Goal: Find contact information: Find contact information

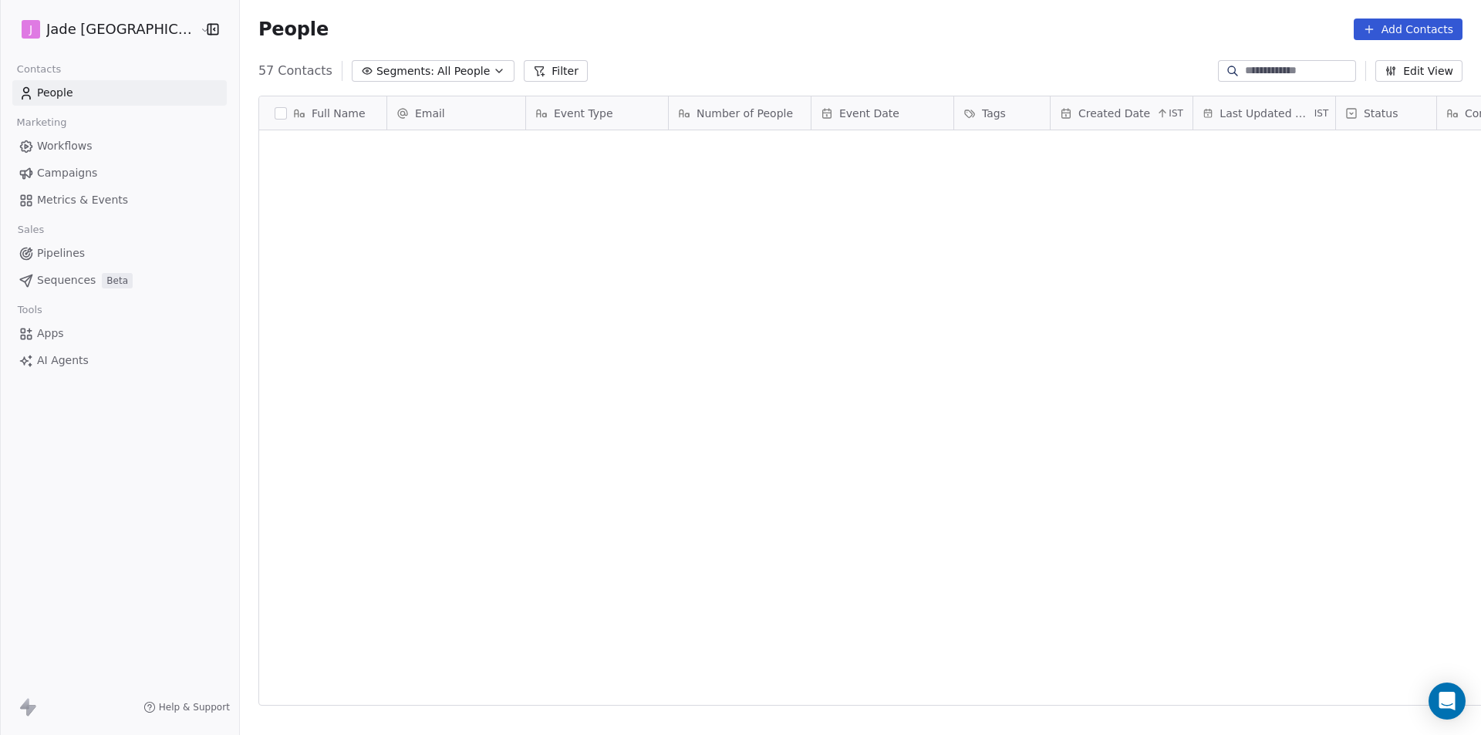
scroll to position [635, 1261]
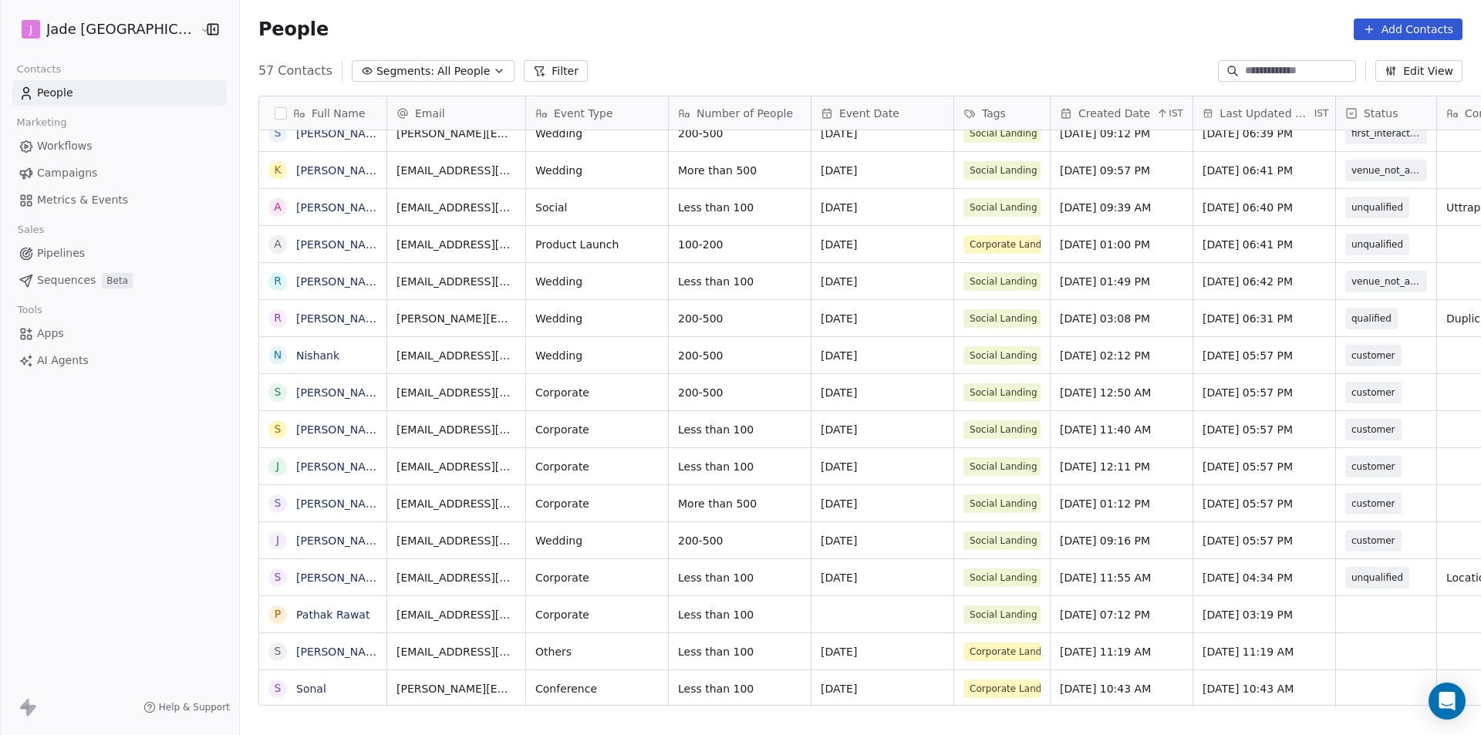
drag, startPoint x: 150, startPoint y: 432, endPoint x: 161, endPoint y: 460, distance: 30.8
click at [161, 460] on div "[PERSON_NAME] Mumbai Contacts People Marketing Workflows Campaigns Metrics & Ev…" at bounding box center [119, 367] width 239 height 735
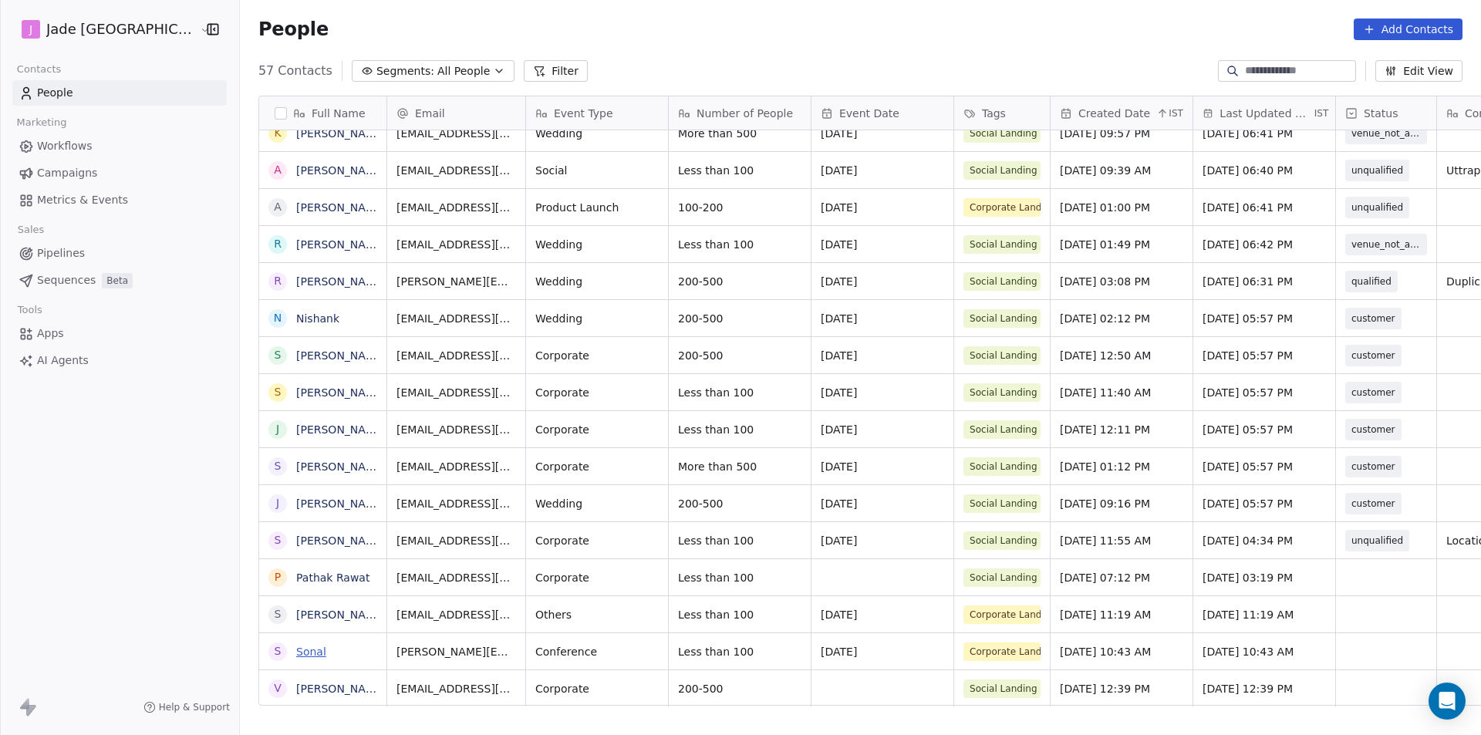
click at [296, 657] on link "Sonal" at bounding box center [311, 651] width 30 height 12
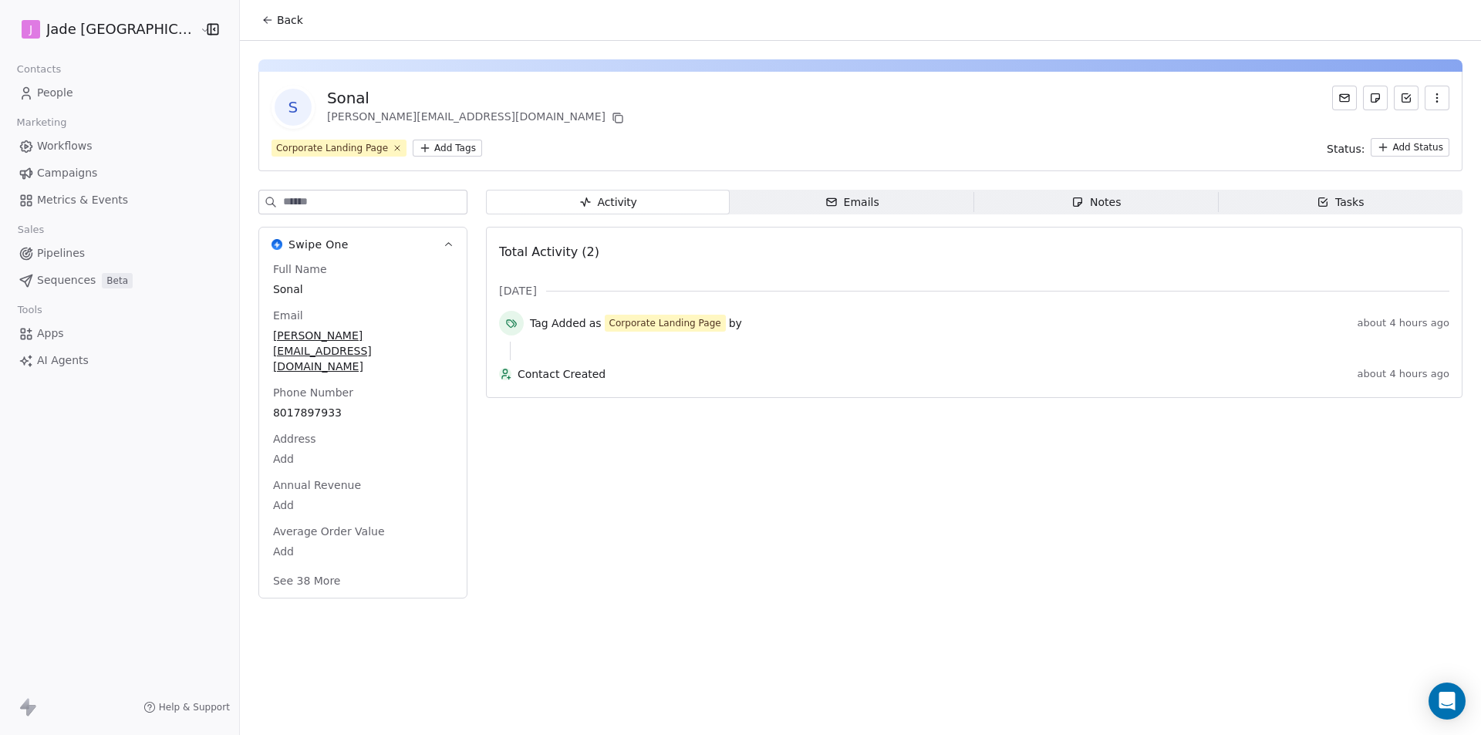
click at [277, 14] on span "Back" at bounding box center [290, 19] width 26 height 15
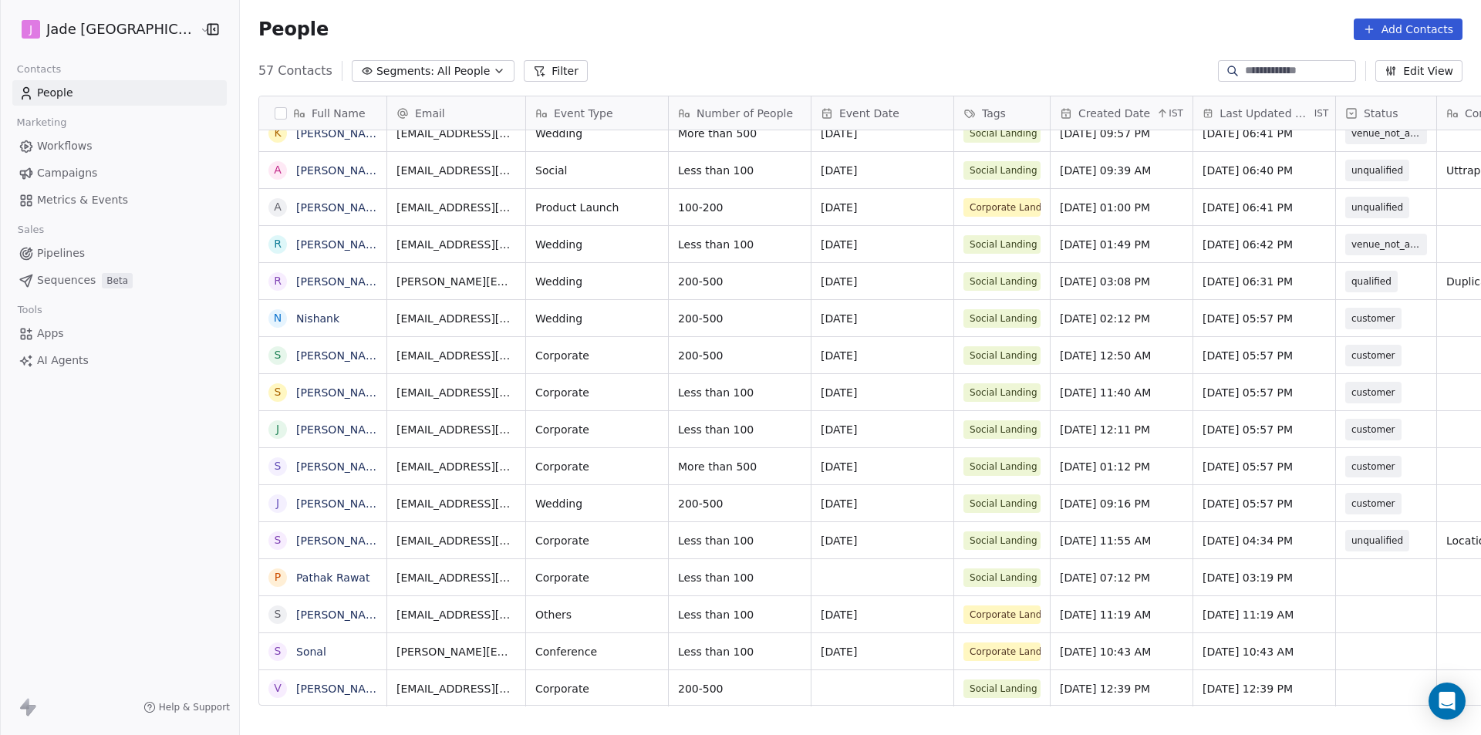
scroll to position [12, 0]
click at [1341, 670] on div "grid" at bounding box center [1386, 688] width 100 height 36
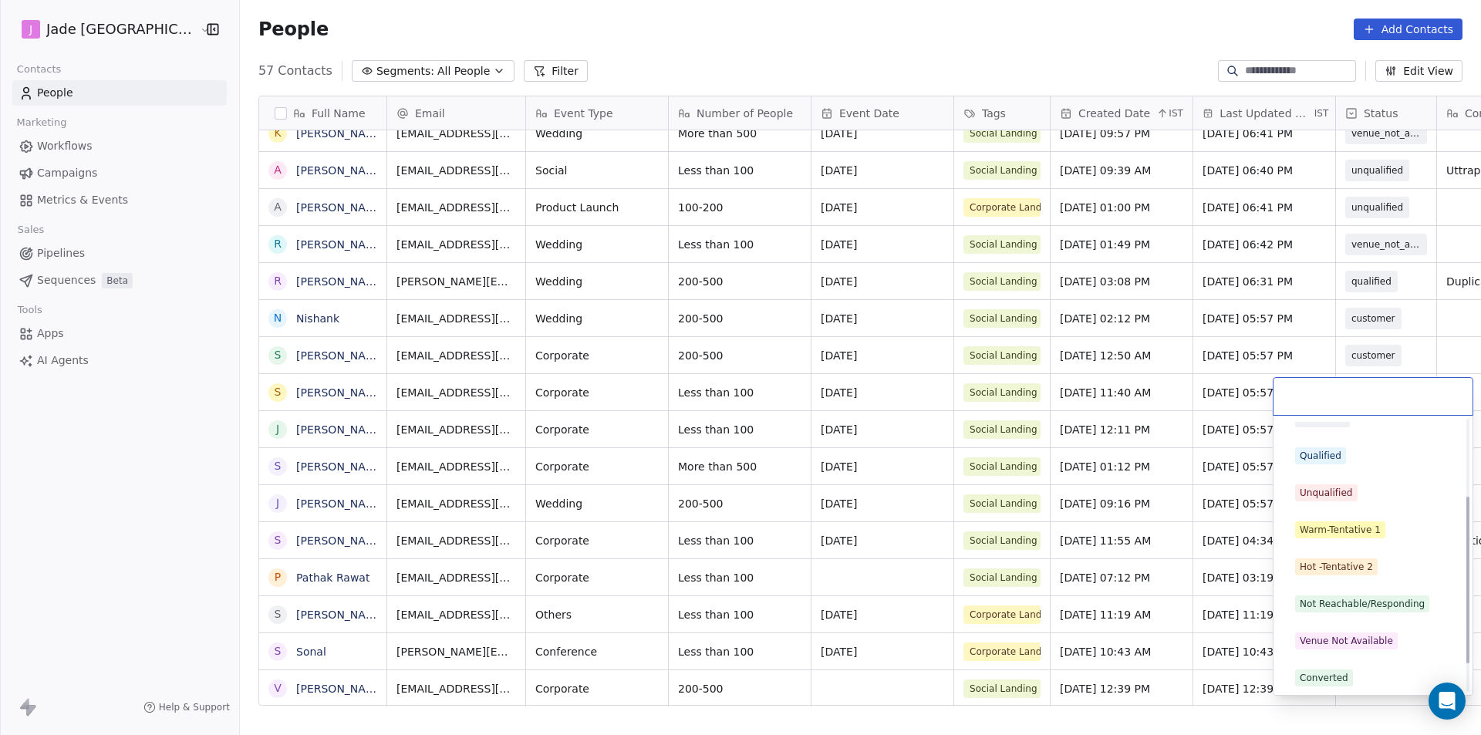
scroll to position [17, 0]
click at [1363, 477] on div "New Lead Qualified Unqualified Warm-Tentative 1 Hot -Tentative 2 Not Reachable/…" at bounding box center [1372, 624] width 187 height 438
click at [1336, 474] on div "New Lead Qualified Unqualified Warm-Tentative 1 Hot -Tentative 2 Not Reachable/…" at bounding box center [1372, 624] width 187 height 438
click at [1348, 501] on span "Unqualified" at bounding box center [1326, 494] width 62 height 17
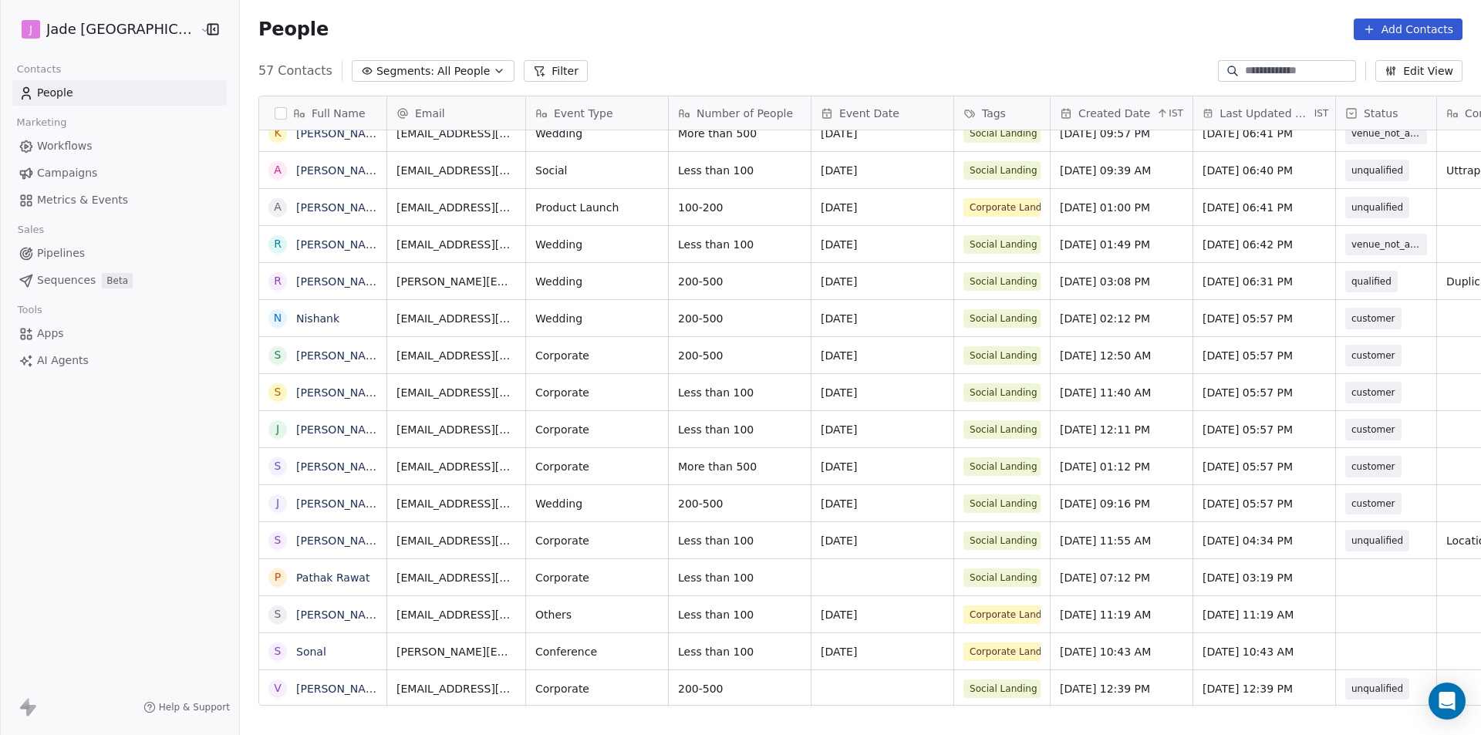
scroll to position [12, 98]
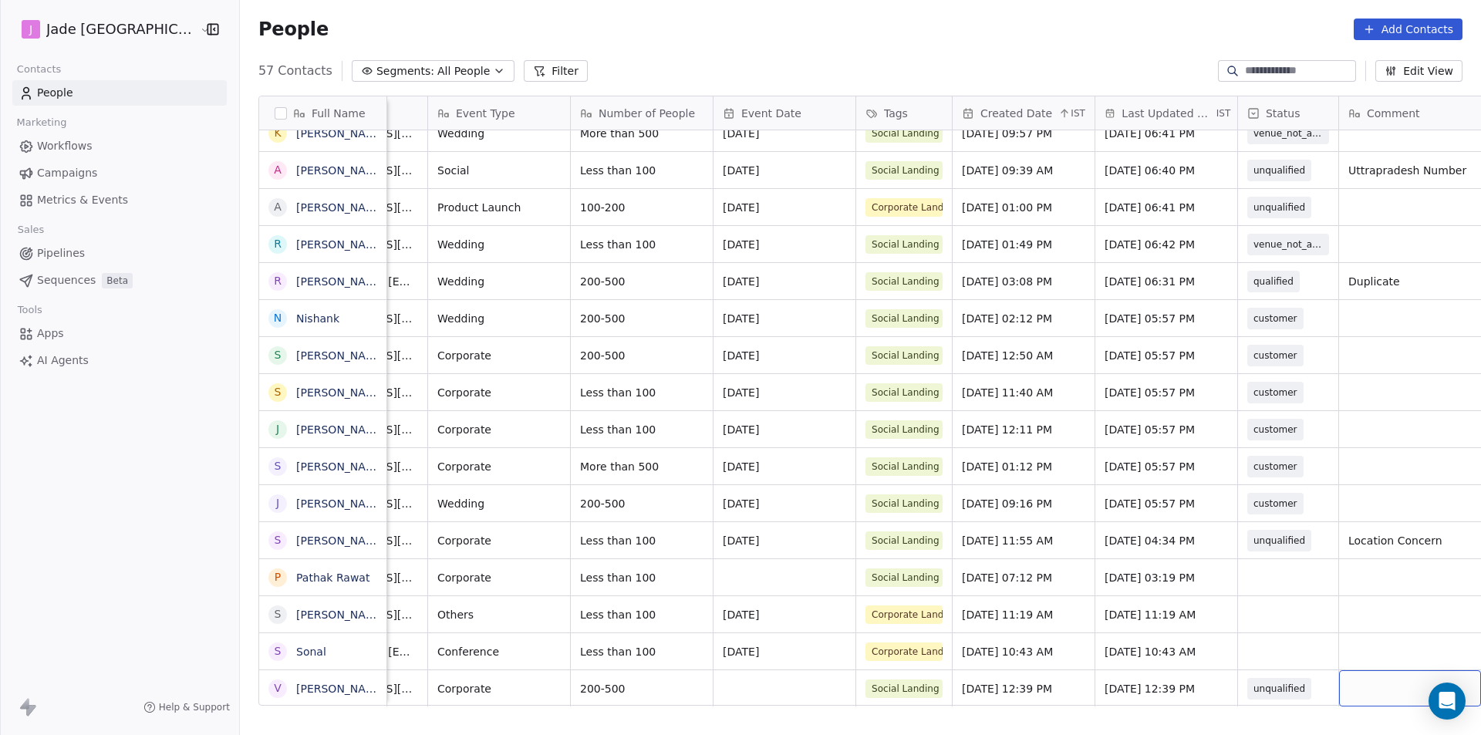
click at [1428, 670] on div "grid" at bounding box center [1410, 688] width 142 height 36
type textarea "*********"
click at [296, 652] on link "Sonal" at bounding box center [311, 651] width 30 height 12
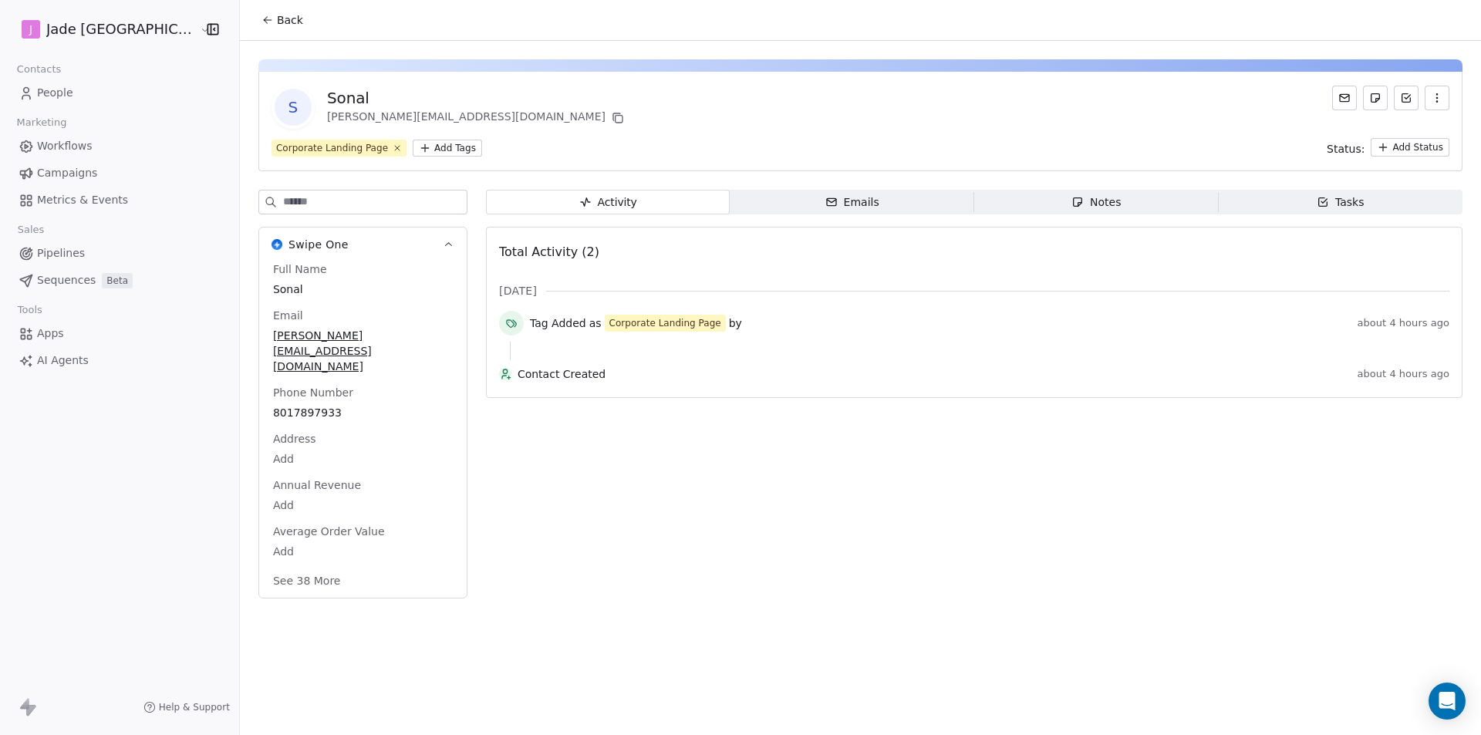
click at [252, 27] on button "Back" at bounding box center [282, 20] width 60 height 28
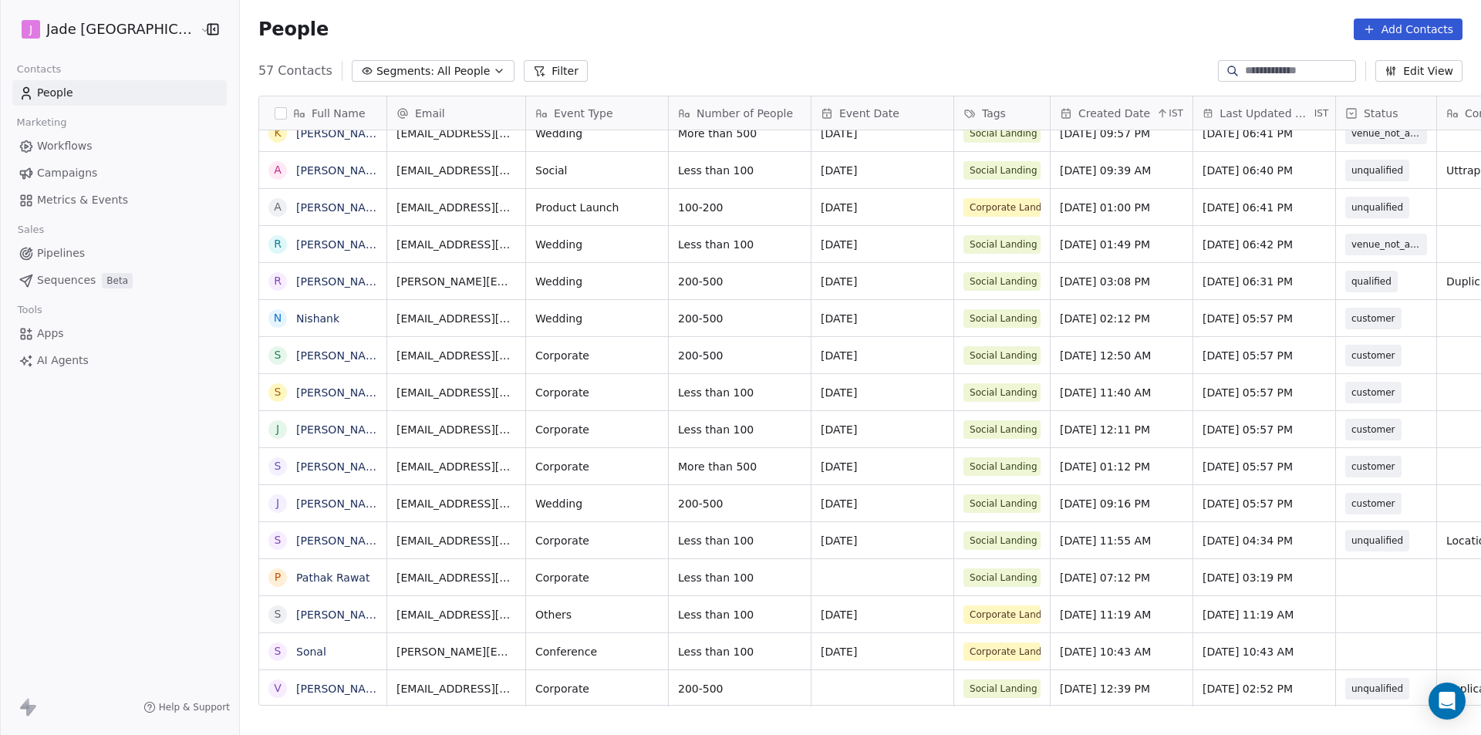
scroll to position [635, 1261]
click at [307, 576] on link "Pathak Rawat" at bounding box center [332, 577] width 73 height 12
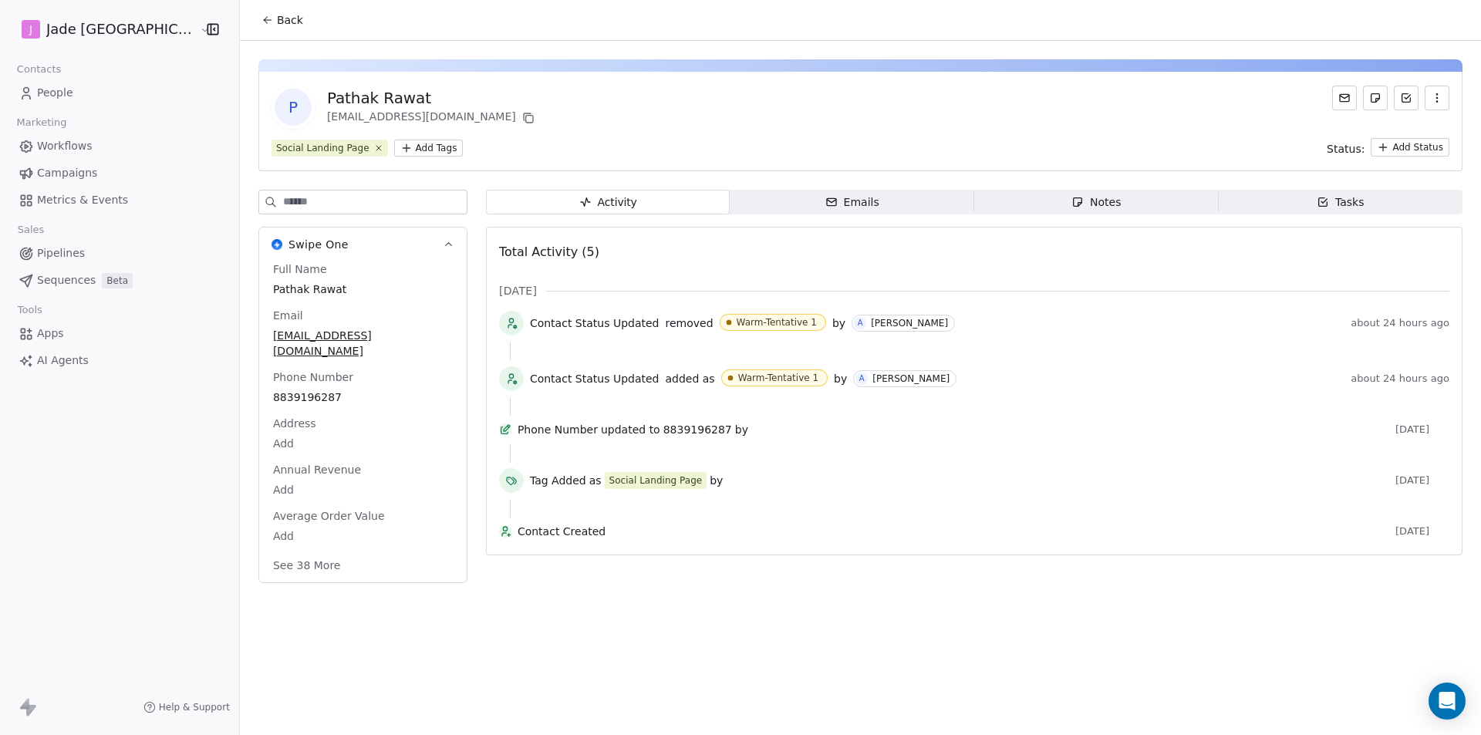
click at [277, 16] on span "Back" at bounding box center [290, 19] width 26 height 15
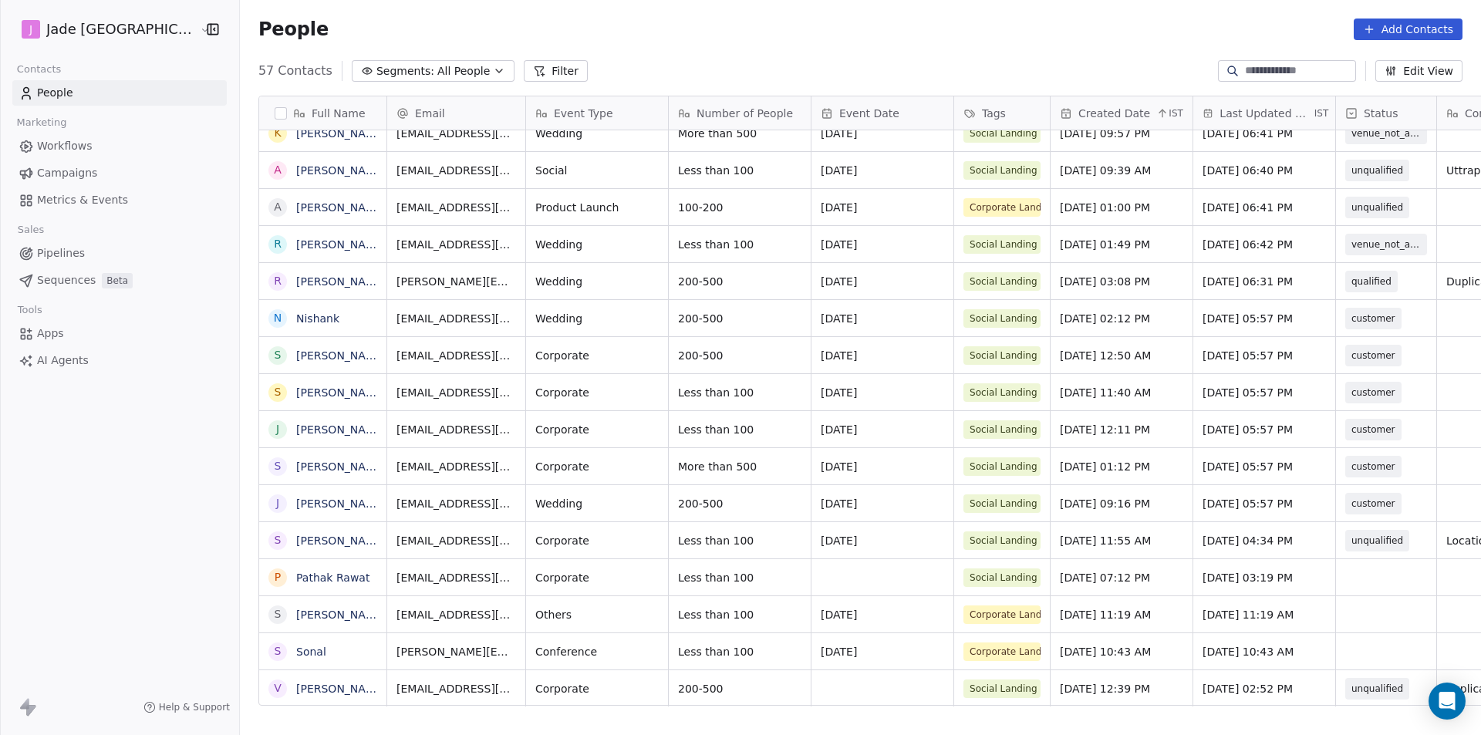
scroll to position [12, 0]
click at [1339, 569] on div "grid" at bounding box center [1386, 577] width 100 height 36
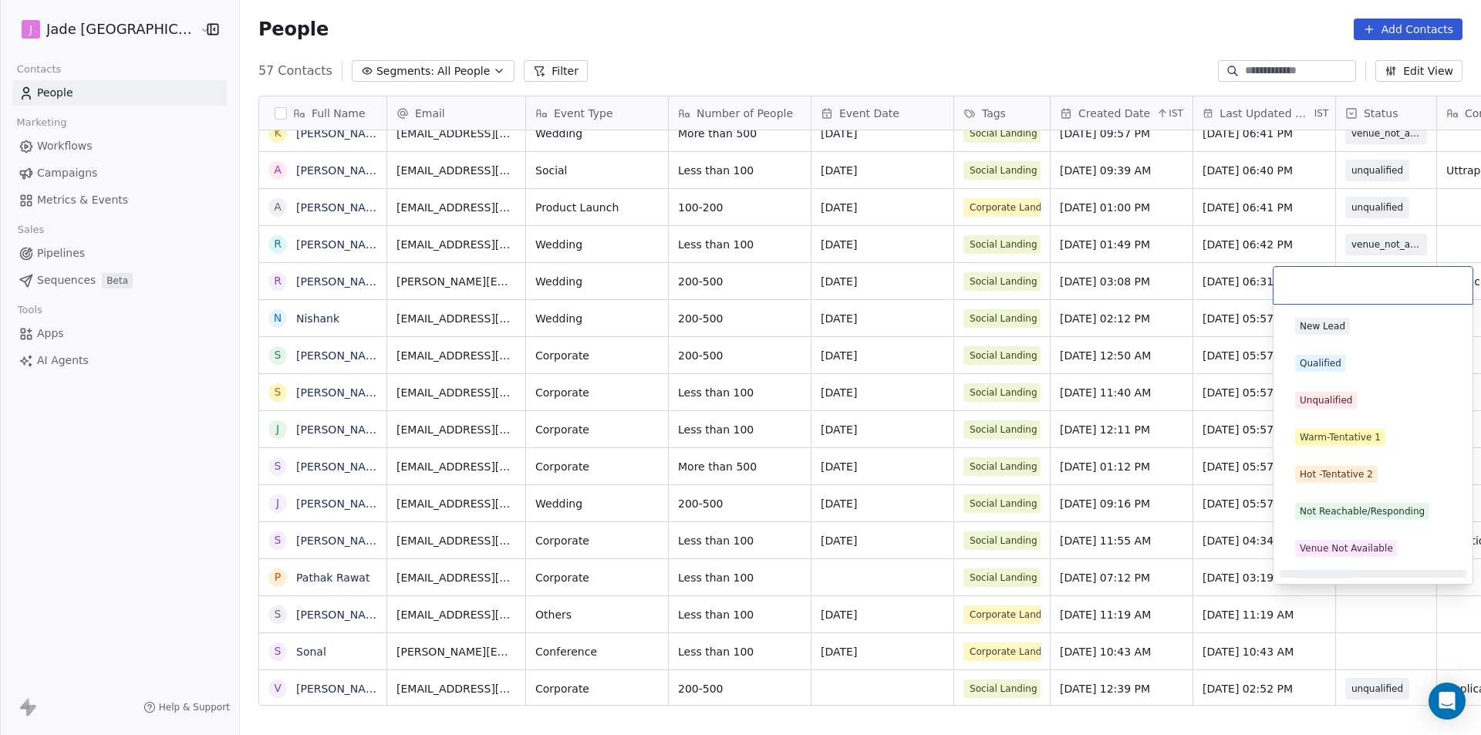
click at [1359, 612] on html "J Jade Mumbai Contacts People Marketing Workflows Campaigns Metrics & Events Sa…" at bounding box center [740, 367] width 1481 height 735
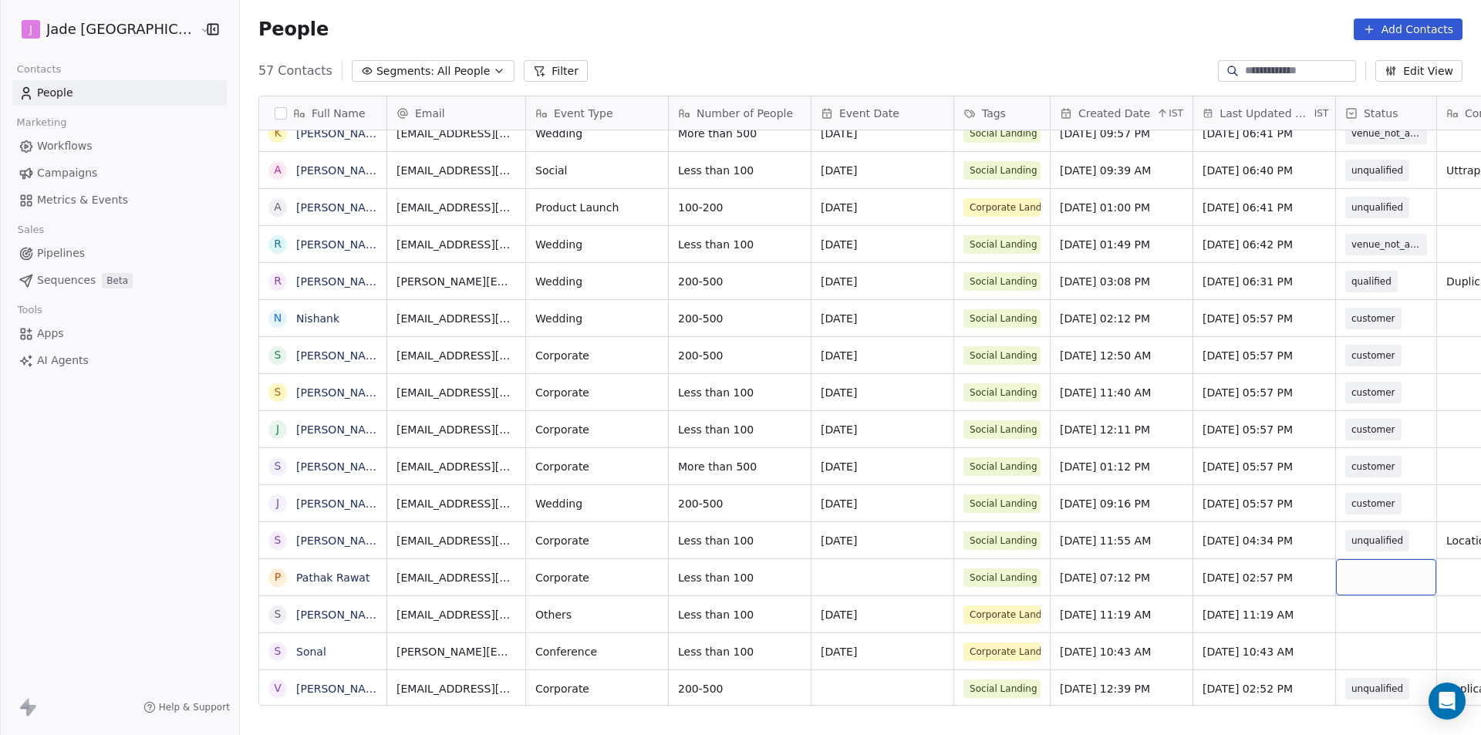
click at [1336, 571] on div "grid" at bounding box center [1386, 577] width 100 height 36
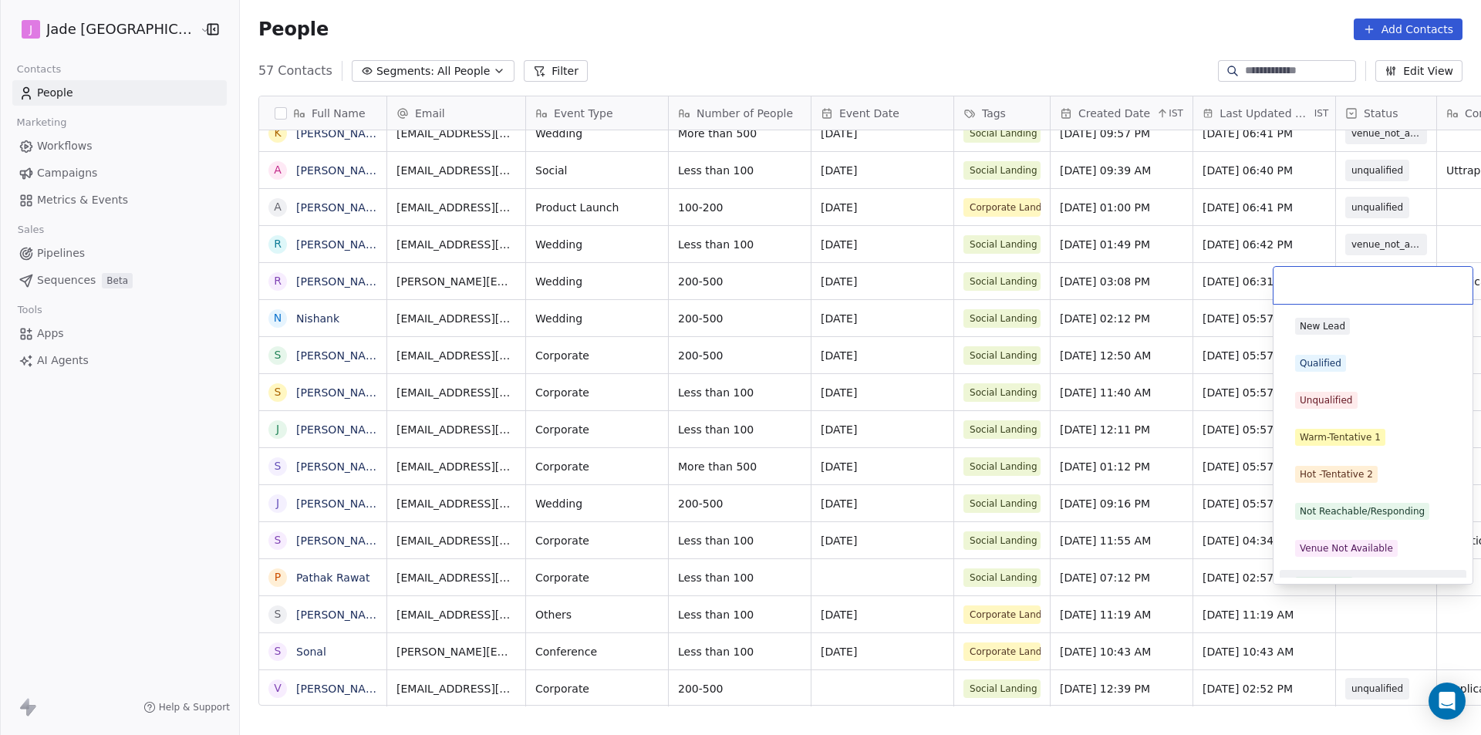
click at [1400, 618] on html "J Jade Mumbai Contacts People Marketing Workflows Campaigns Metrics & Events Sa…" at bounding box center [740, 367] width 1481 height 735
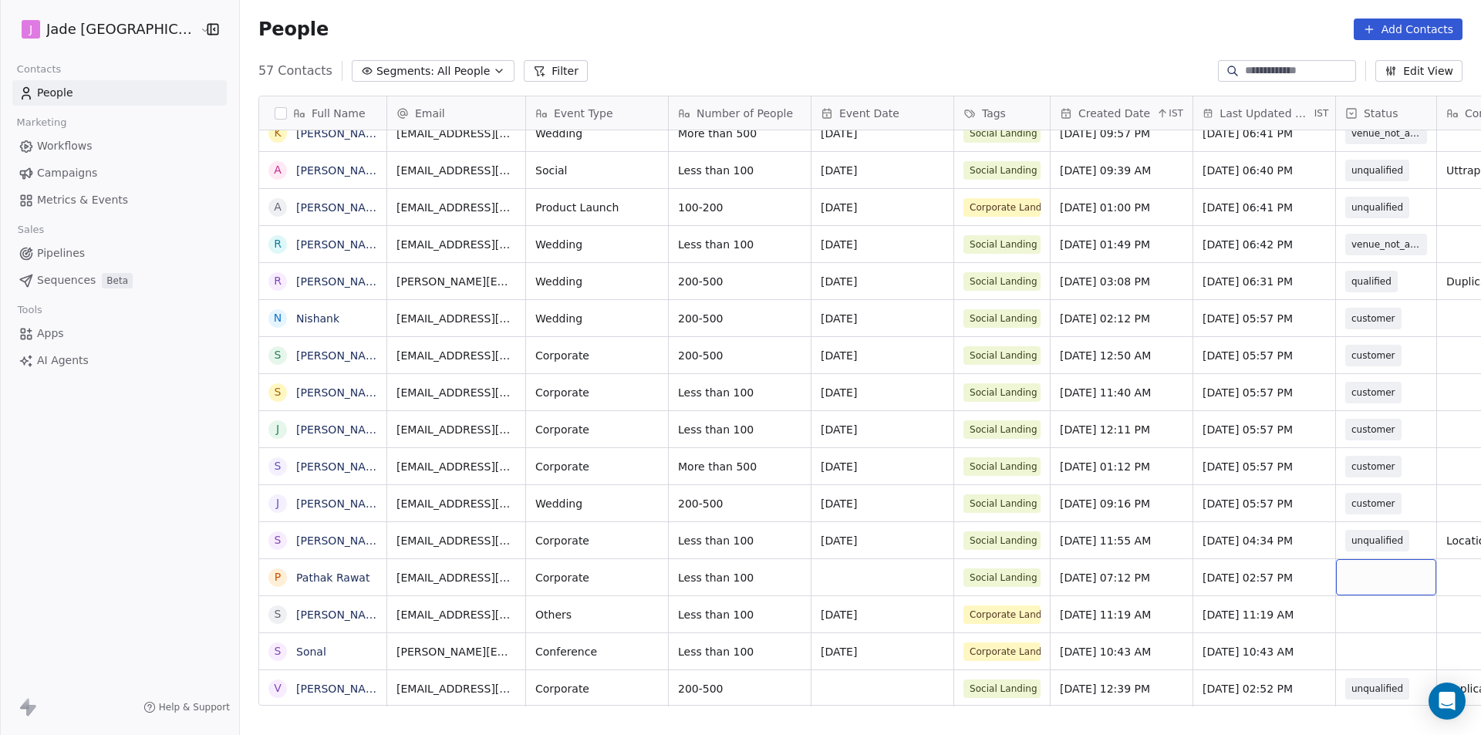
click at [1336, 569] on div "grid" at bounding box center [1386, 577] width 100 height 36
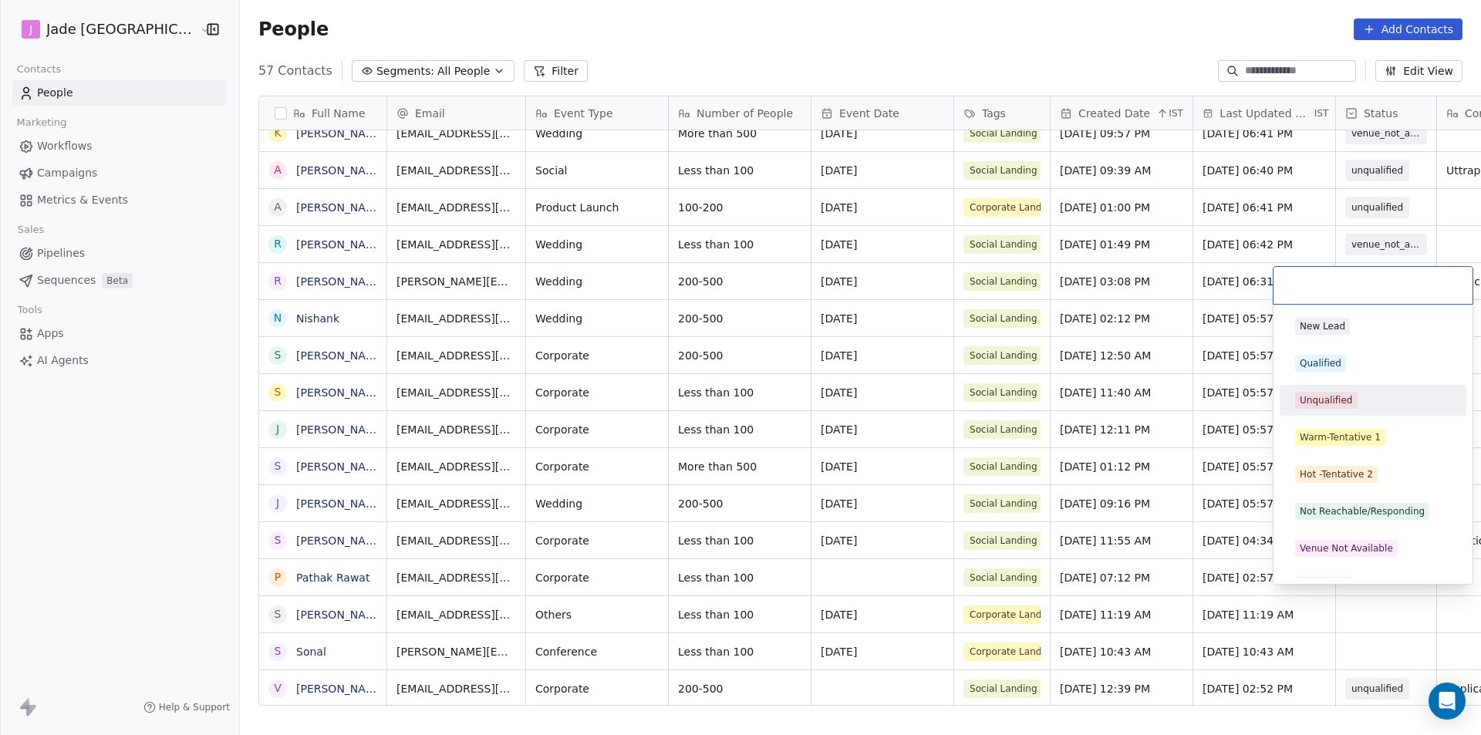
click at [1329, 405] on div "Unqualified" at bounding box center [1325, 400] width 53 height 14
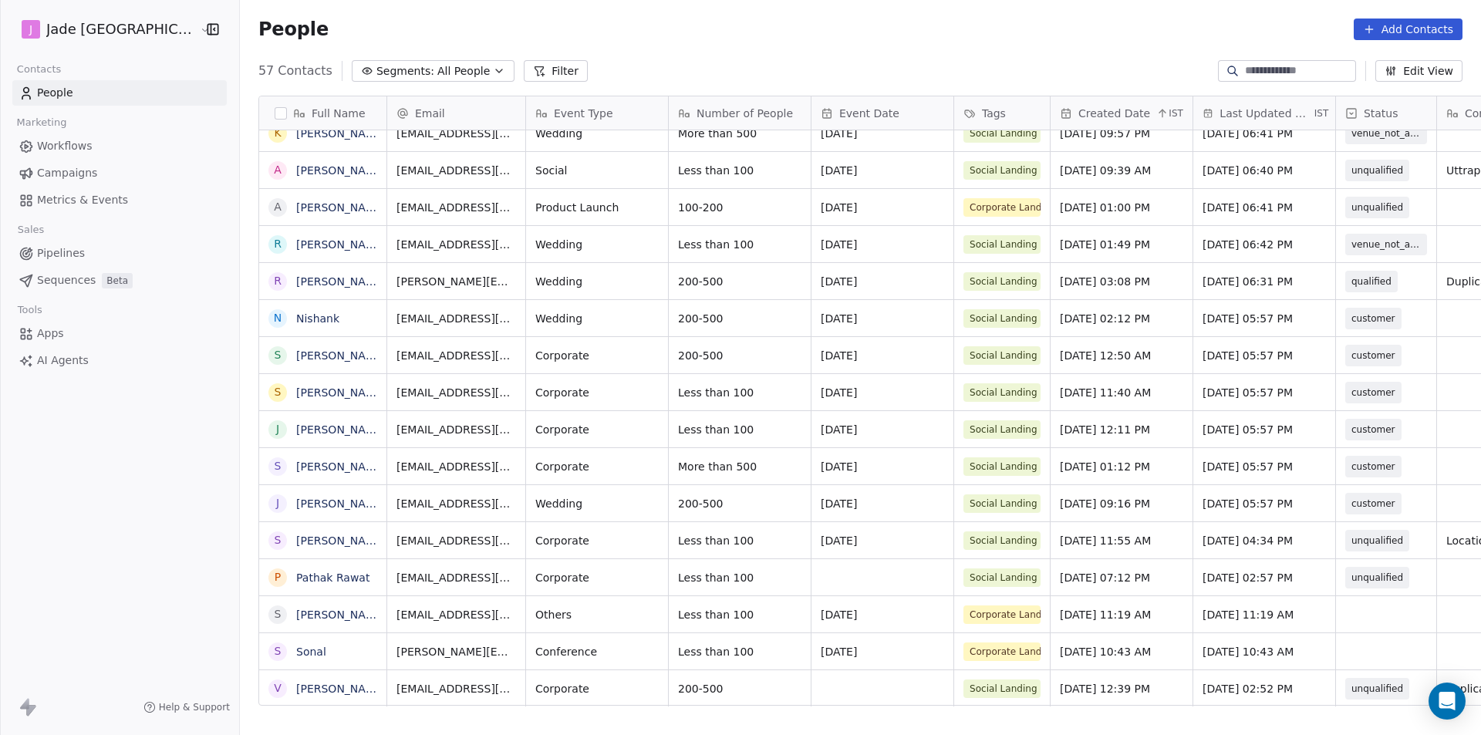
scroll to position [12, 98]
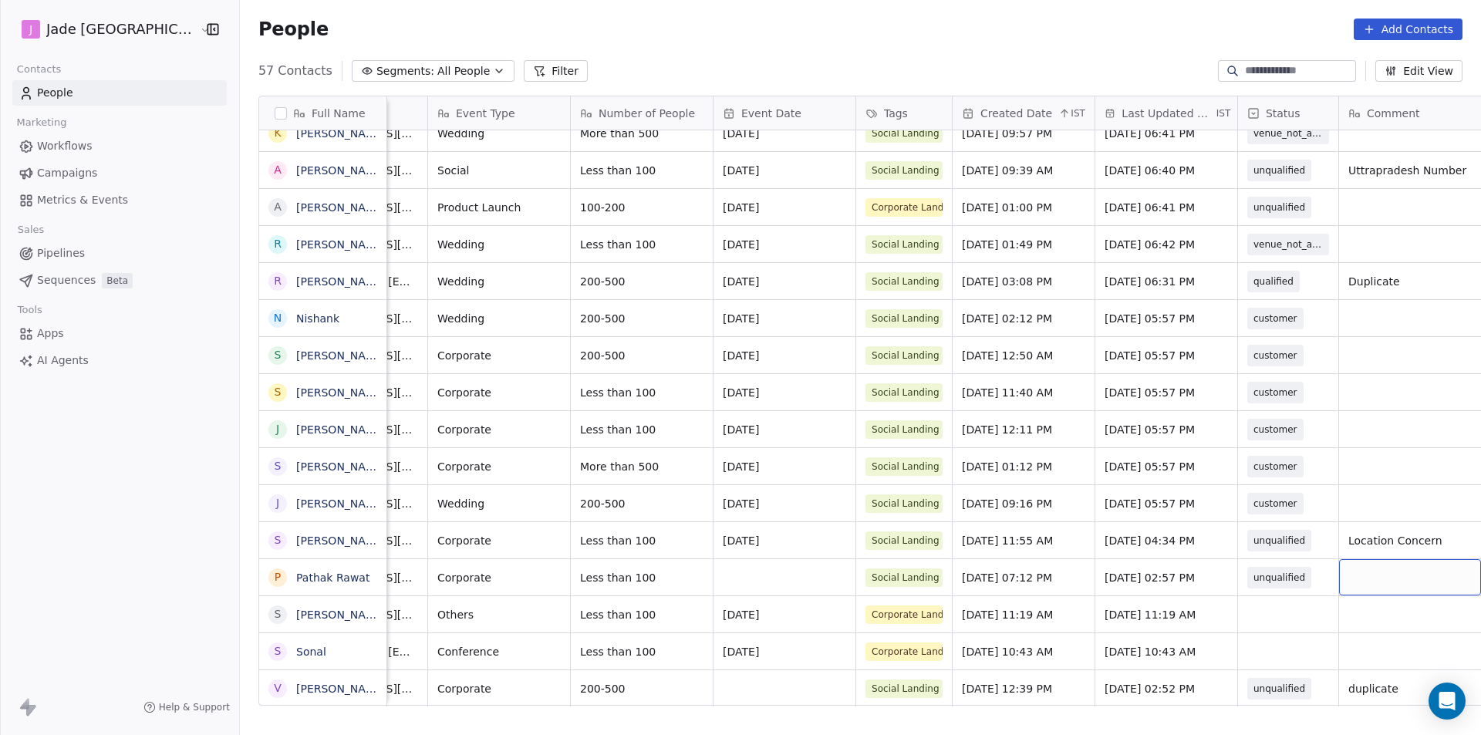
click at [1410, 579] on div "grid" at bounding box center [1410, 577] width 142 height 36
drag, startPoint x: 1370, startPoint y: 560, endPoint x: 1300, endPoint y: 568, distance: 70.6
click at [1300, 568] on html "J Jade Mumbai Contacts People Marketing Workflows Campaigns Metrics & Events Sa…" at bounding box center [740, 367] width 1481 height 735
type textarea "*"
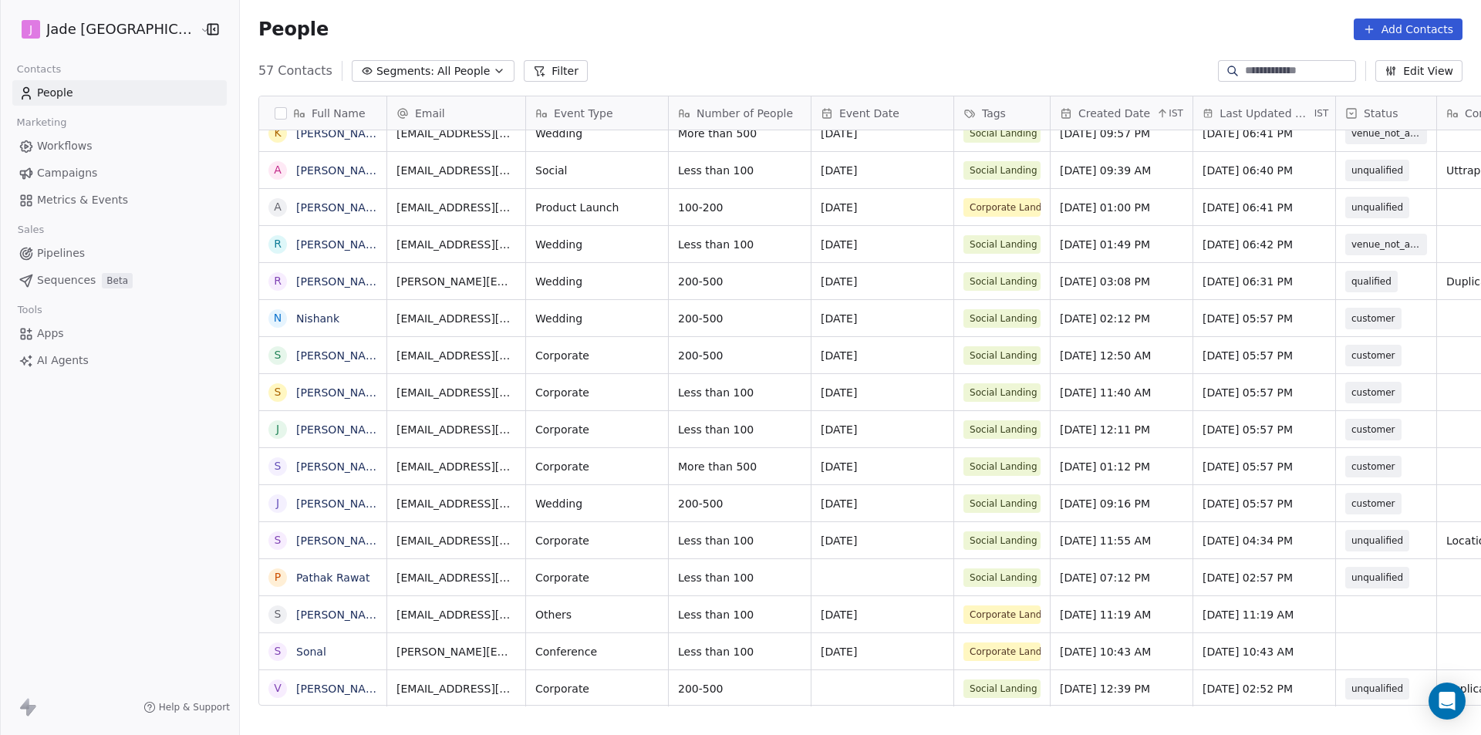
drag, startPoint x: 807, startPoint y: 709, endPoint x: 527, endPoint y: 683, distance: 281.1
click at [606, 706] on html "J Jade Mumbai Contacts People Marketing Workflows Campaigns Metrics & Events Sa…" at bounding box center [740, 367] width 1481 height 735
click at [296, 613] on link "[PERSON_NAME]" at bounding box center [340, 614] width 89 height 12
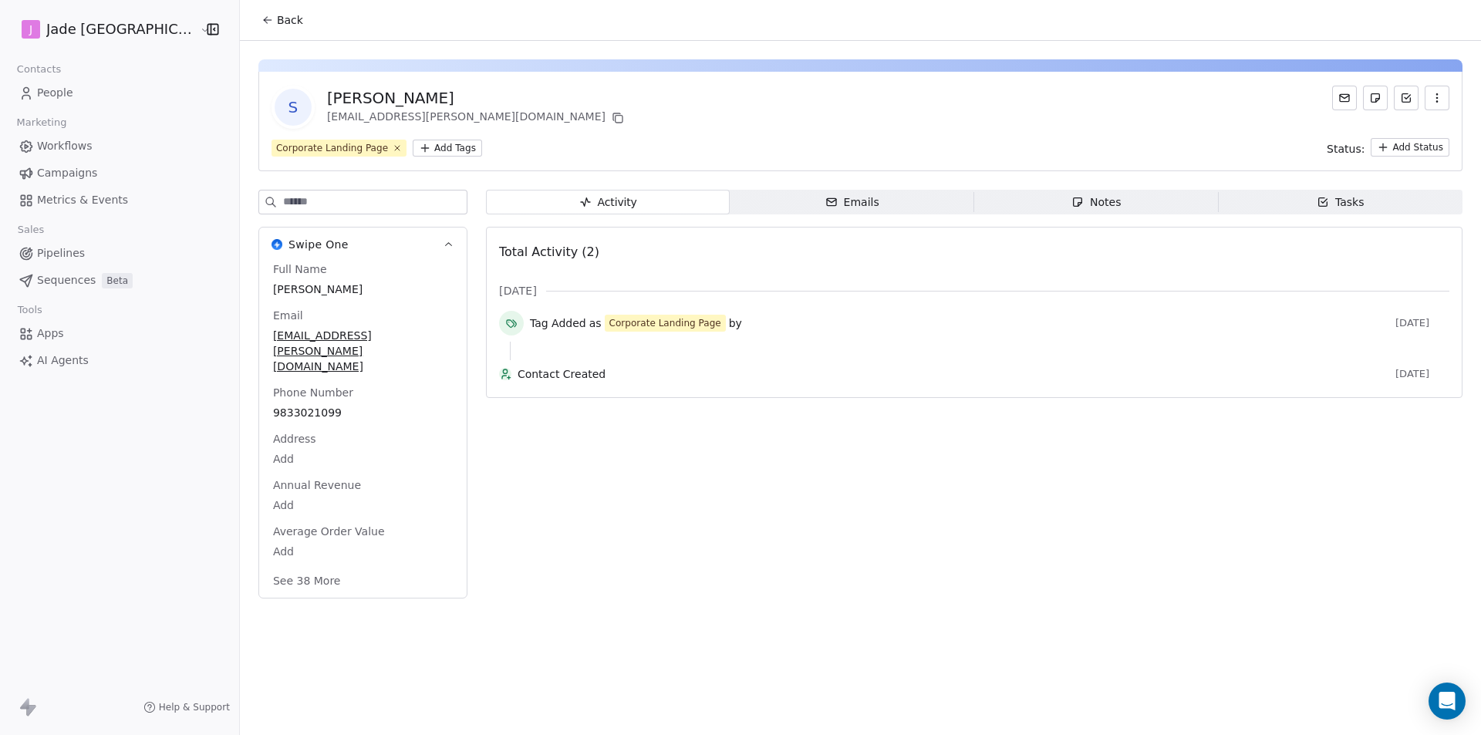
click at [285, 34] on div "Back" at bounding box center [860, 20] width 1241 height 40
click at [259, 32] on button "Back" at bounding box center [282, 20] width 60 height 28
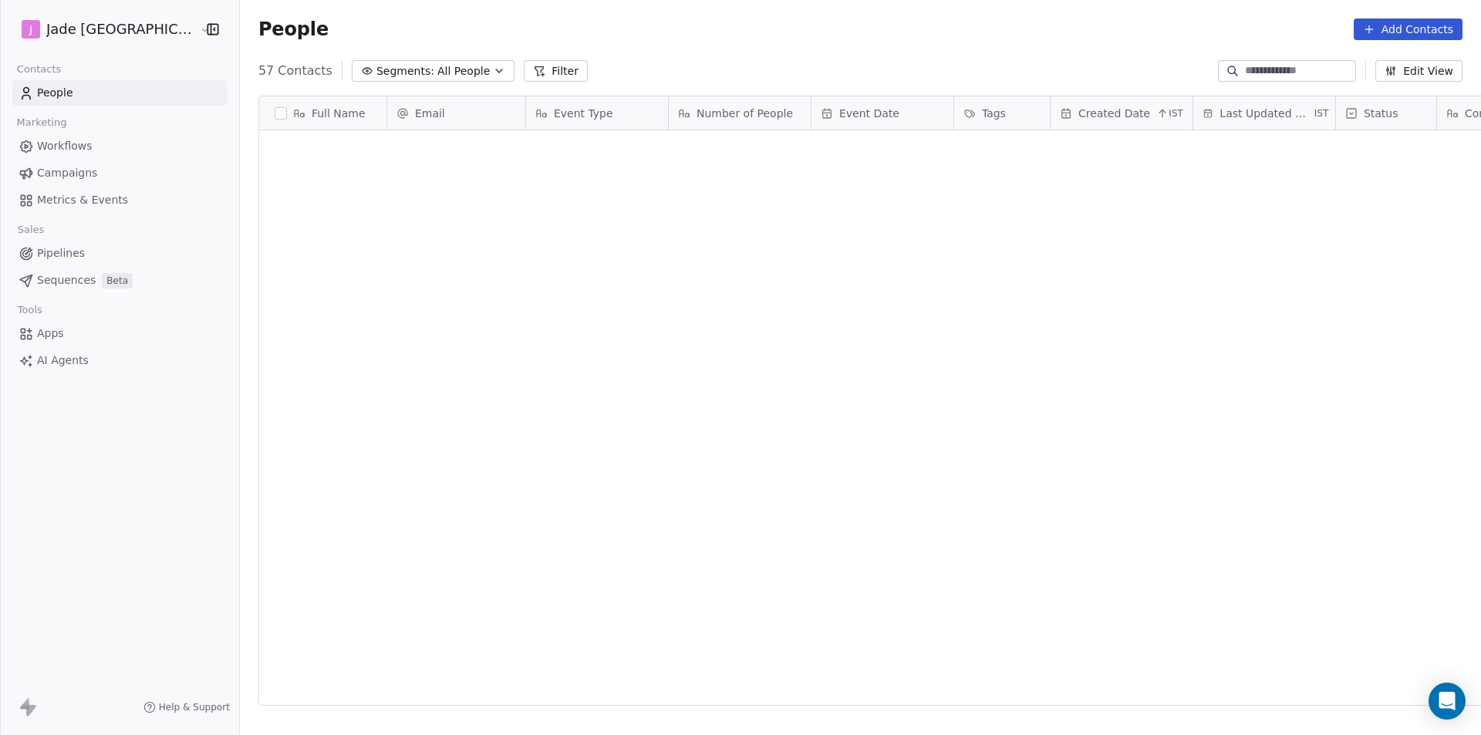
scroll to position [635, 1261]
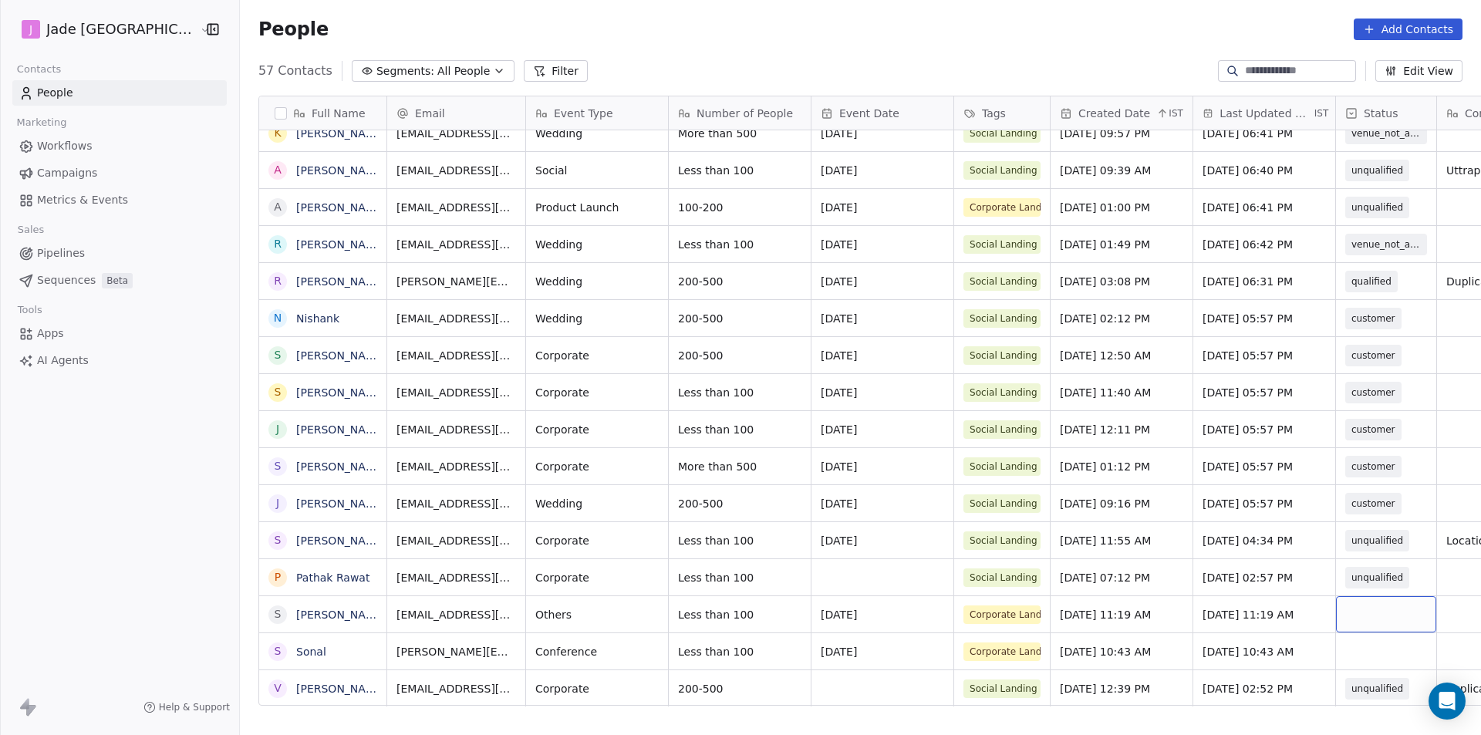
click at [1353, 614] on div "grid" at bounding box center [1386, 614] width 100 height 36
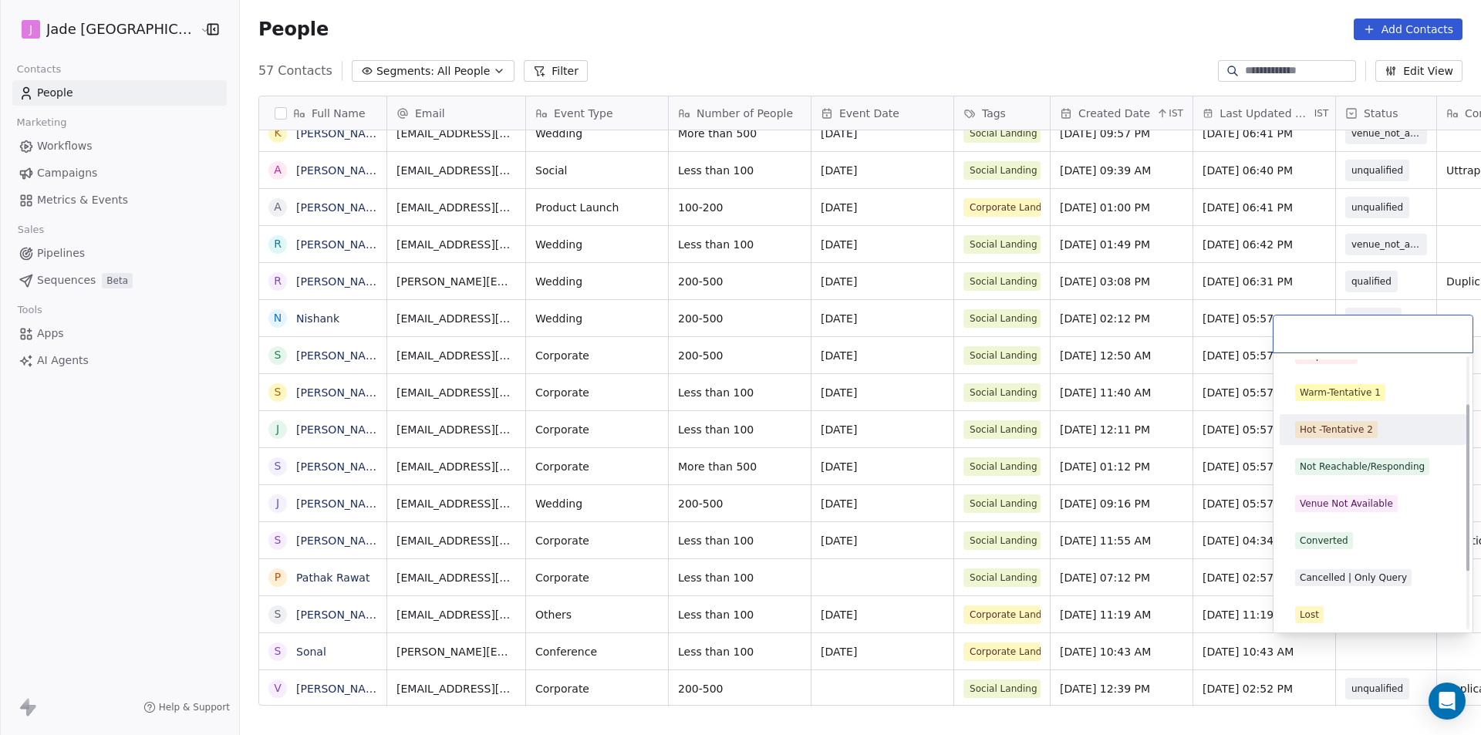
scroll to position [77, 0]
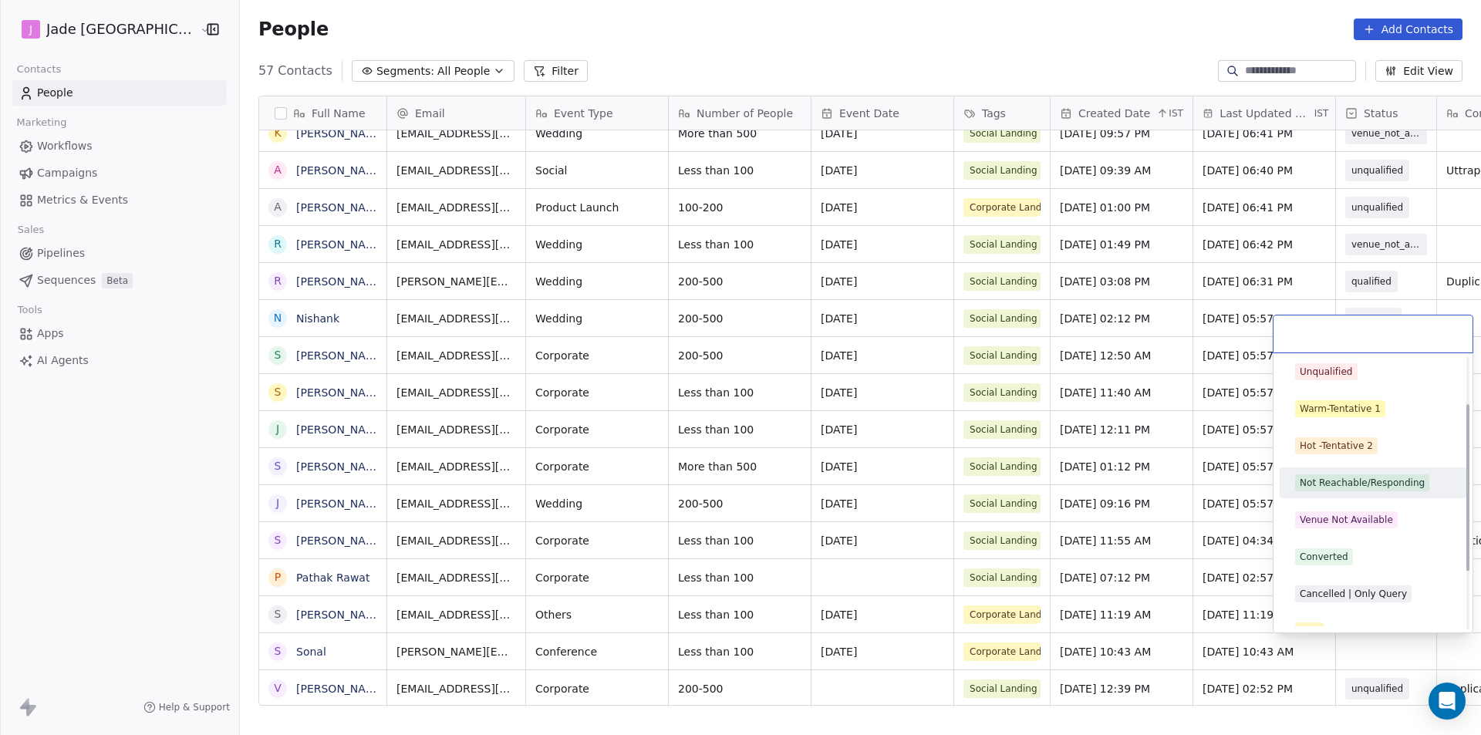
click at [1314, 484] on div "Not Reachable/Responding" at bounding box center [1361, 483] width 125 height 14
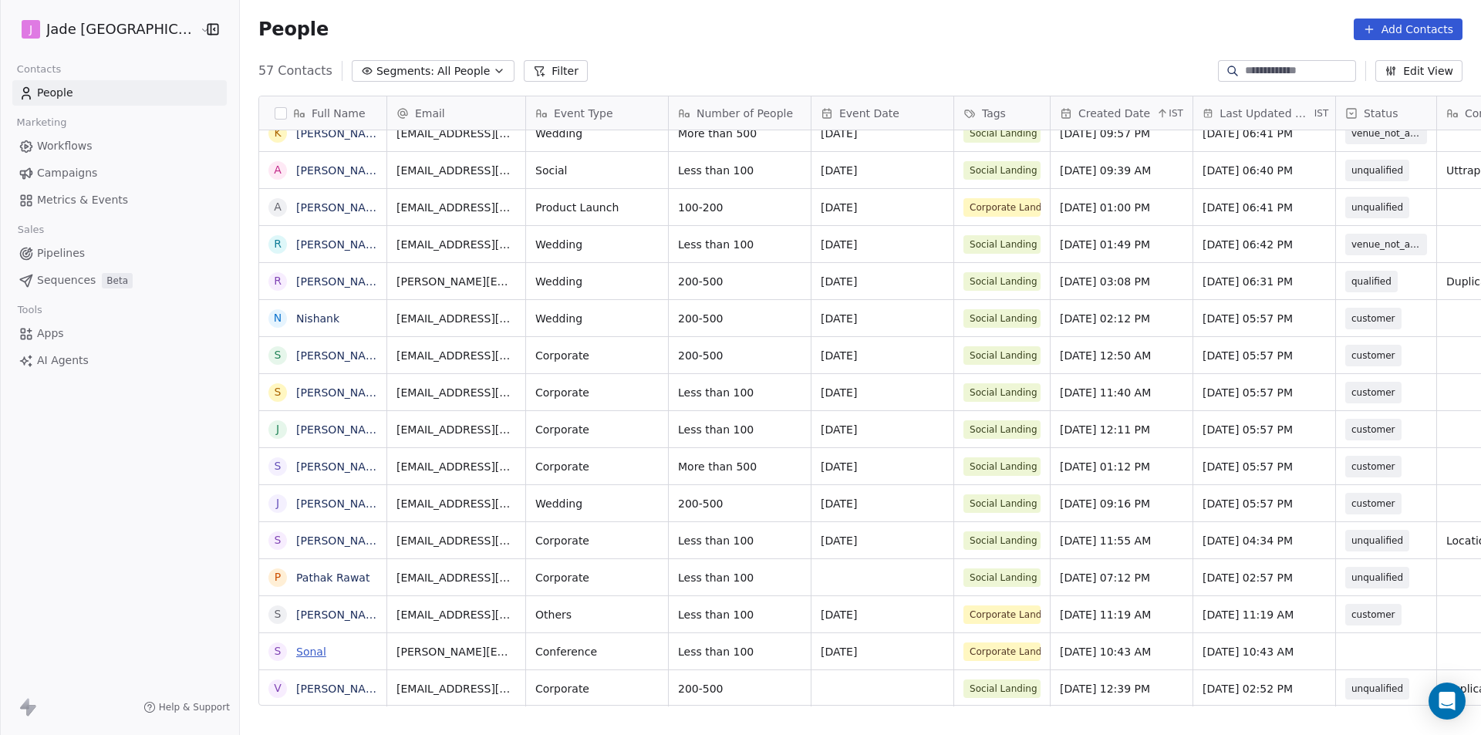
click at [296, 649] on link "Sonal" at bounding box center [311, 651] width 30 height 12
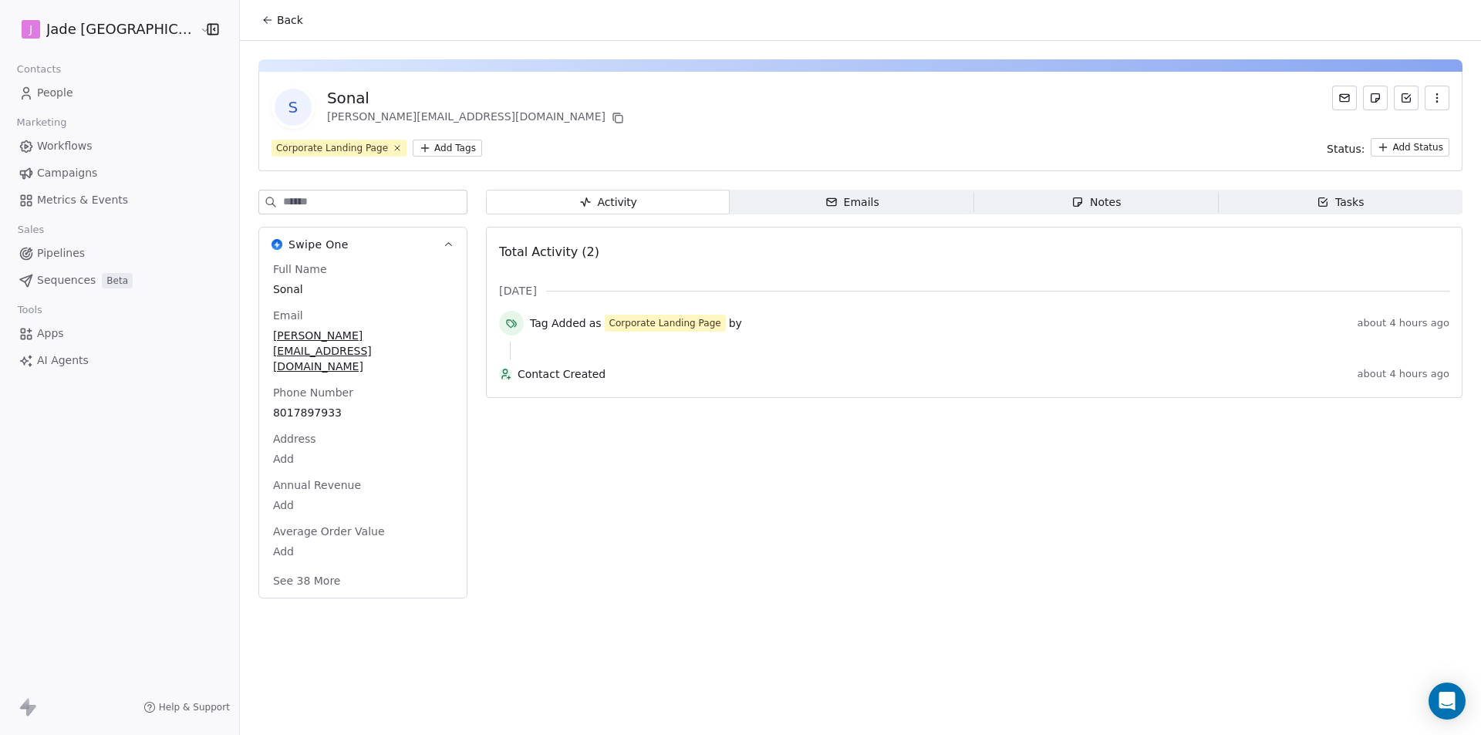
click at [252, 30] on button "Back" at bounding box center [282, 20] width 60 height 28
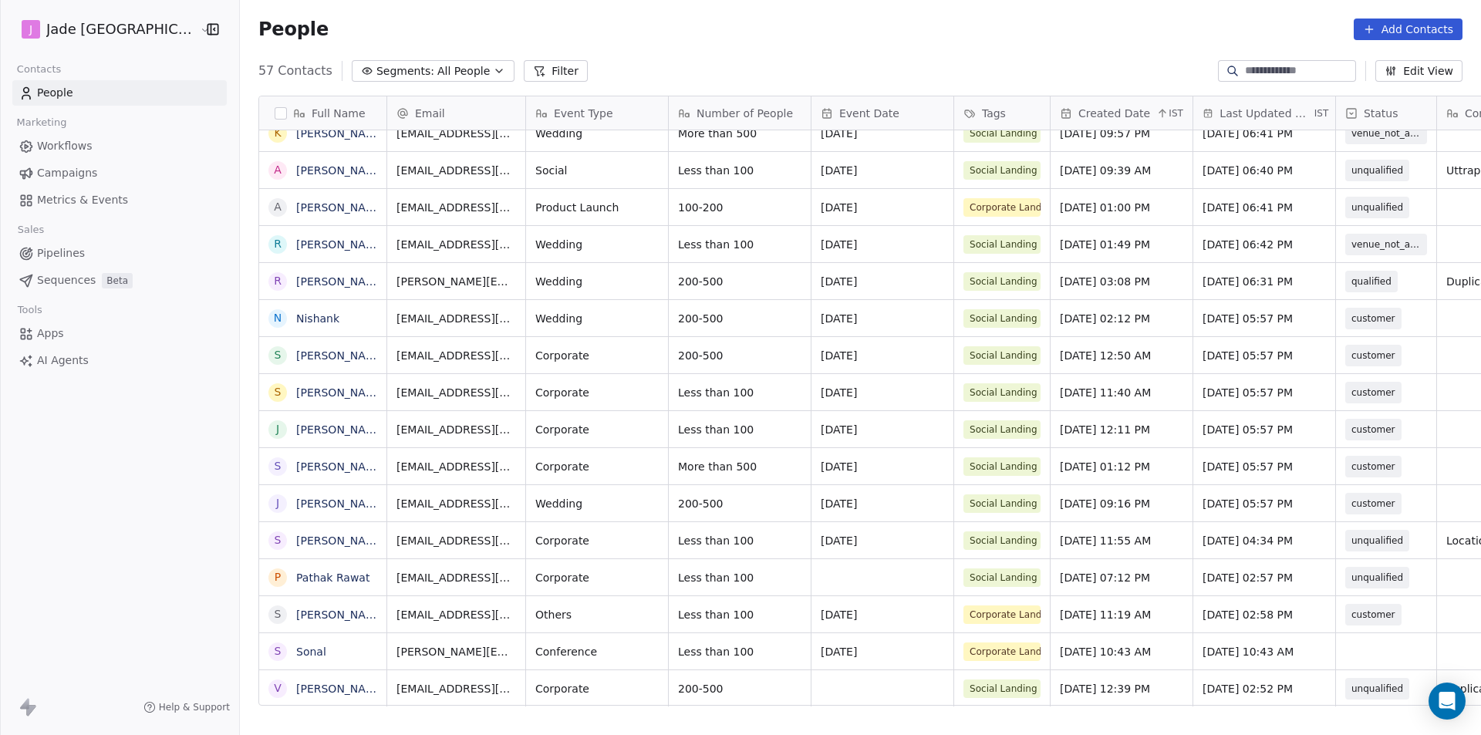
scroll to position [12, 0]
click at [296, 650] on link "Sonal" at bounding box center [311, 651] width 30 height 12
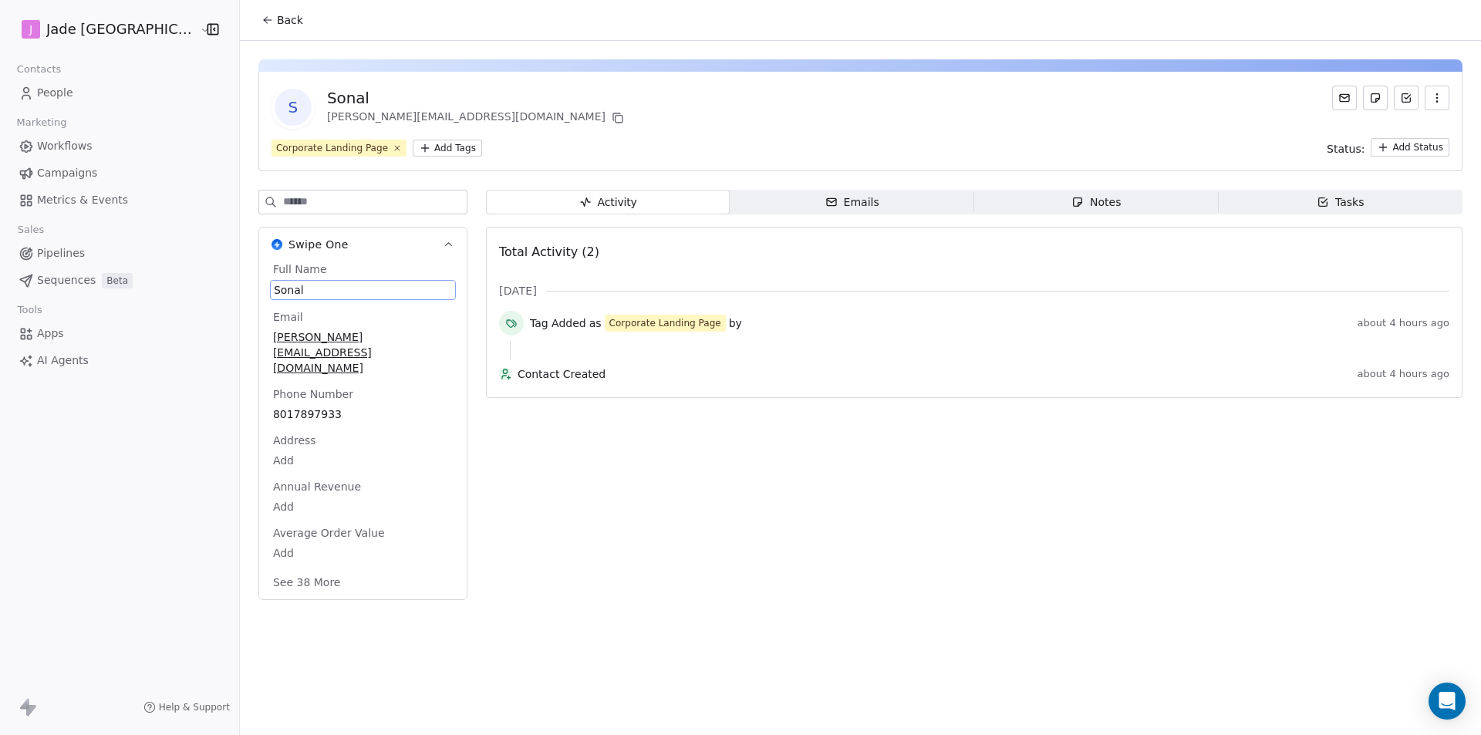
click at [274, 287] on span "Sonal" at bounding box center [363, 289] width 178 height 15
click at [268, 287] on textarea "*****" at bounding box center [324, 305] width 171 height 48
click at [268, 288] on textarea "*****" at bounding box center [324, 305] width 171 height 48
click at [275, 301] on textarea "*****" at bounding box center [324, 305] width 171 height 48
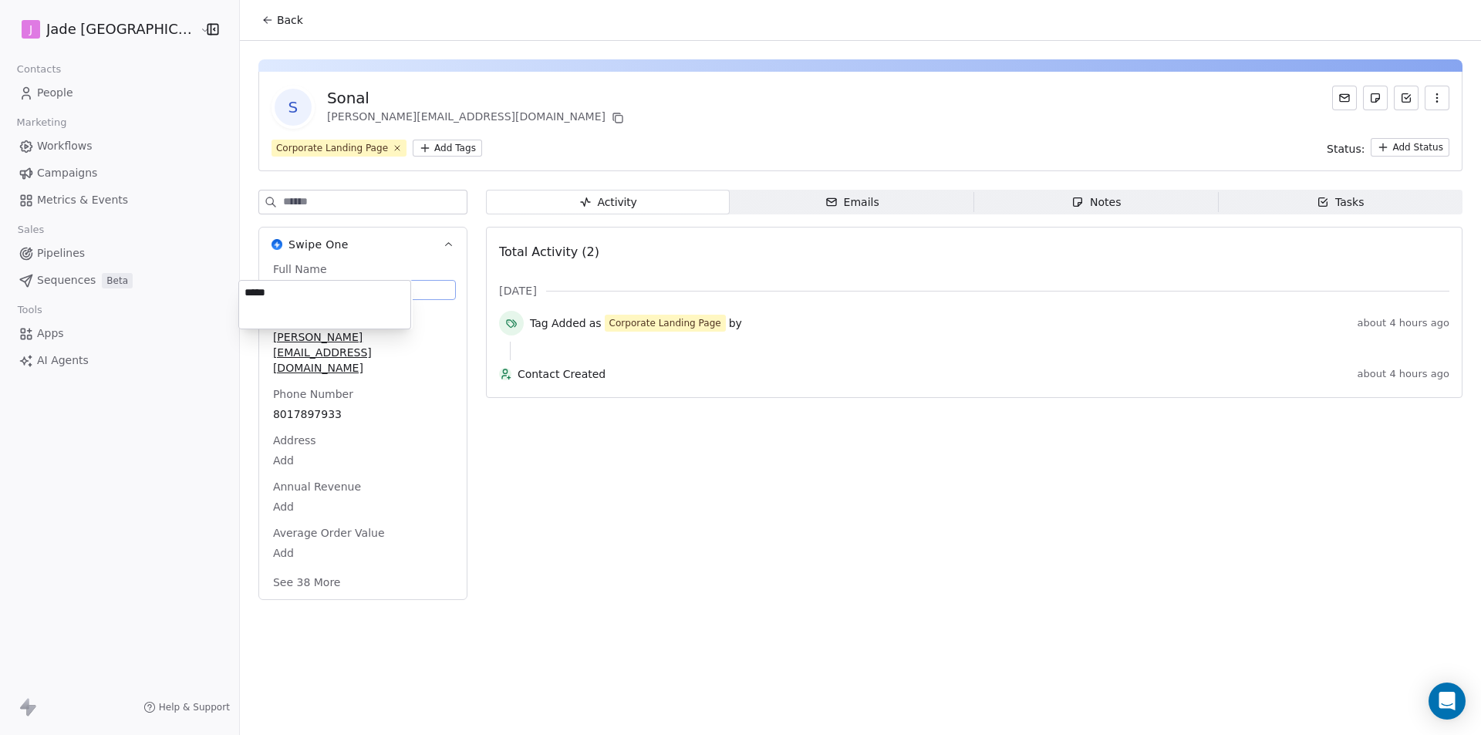
click at [275, 301] on textarea "*****" at bounding box center [324, 305] width 171 height 48
click at [355, 348] on html "J Jade Mumbai Contacts People Marketing Workflows Campaigns Metrics & Events Sa…" at bounding box center [740, 367] width 1481 height 735
click at [355, 348] on div "Full Name [PERSON_NAME] Email [PERSON_NAME][EMAIL_ADDRESS][DOMAIN_NAME] Phone N…" at bounding box center [363, 426] width 186 height 330
click at [359, 338] on span "[PERSON_NAME][EMAIL_ADDRESS][DOMAIN_NAME]" at bounding box center [363, 351] width 180 height 46
click at [359, 338] on span "[PERSON_NAME][EMAIL_ADDRESS][DOMAIN_NAME]" at bounding box center [363, 352] width 178 height 46
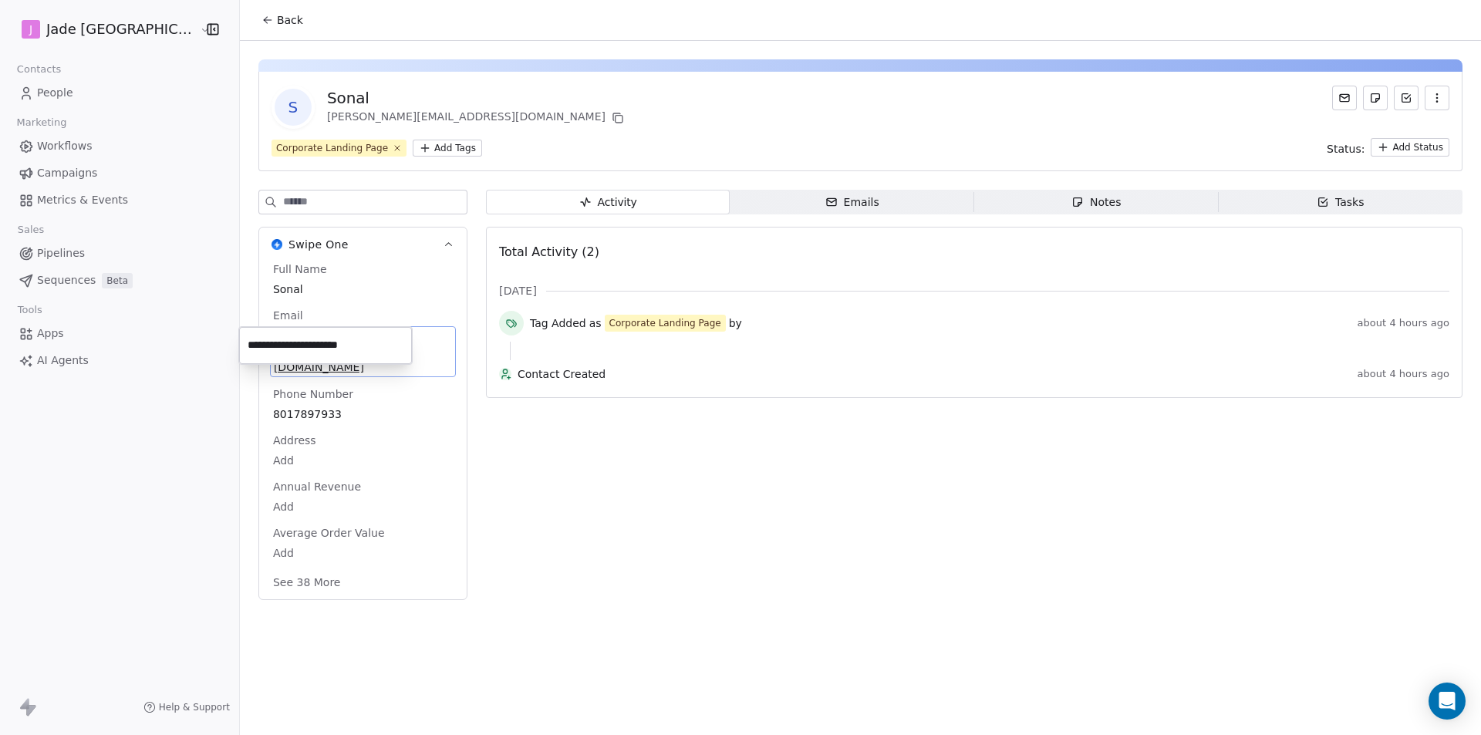
drag, startPoint x: 359, startPoint y: 338, endPoint x: 250, endPoint y: 345, distance: 109.8
click at [250, 345] on input "**********" at bounding box center [325, 345] width 167 height 31
click at [293, 390] on html "**********" at bounding box center [740, 367] width 1481 height 735
click at [293, 403] on div "8017897933" at bounding box center [363, 412] width 186 height 19
click at [668, 430] on html "**********" at bounding box center [740, 367] width 1481 height 735
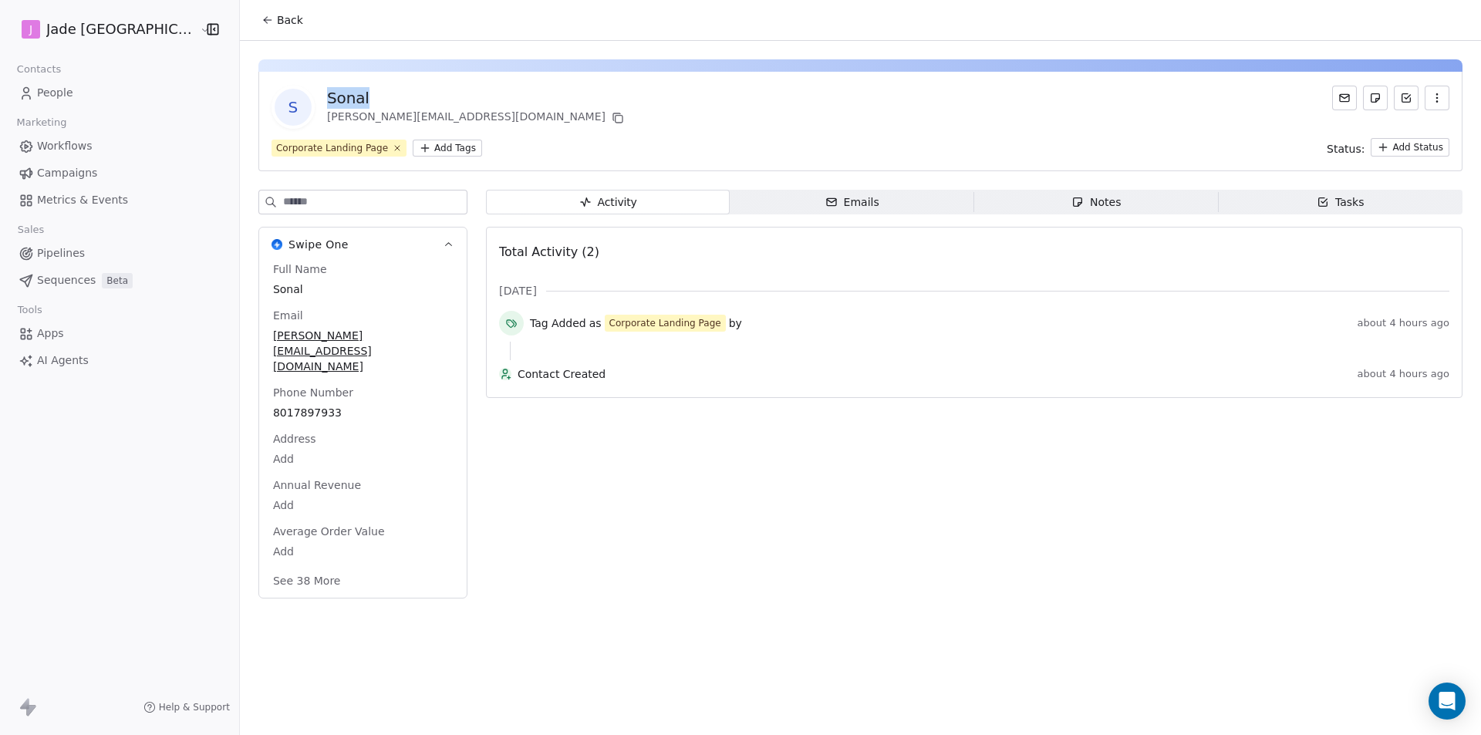
drag, startPoint x: 295, startPoint y: 95, endPoint x: 359, endPoint y: 96, distance: 63.3
click at [359, 96] on div "Sonal" at bounding box center [477, 98] width 300 height 22
copy div "Sonal"
click at [270, 333] on div "[PERSON_NAME][EMAIL_ADDRESS][DOMAIN_NAME]" at bounding box center [363, 351] width 186 height 51
drag, startPoint x: 362, startPoint y: 336, endPoint x: 275, endPoint y: 336, distance: 87.1
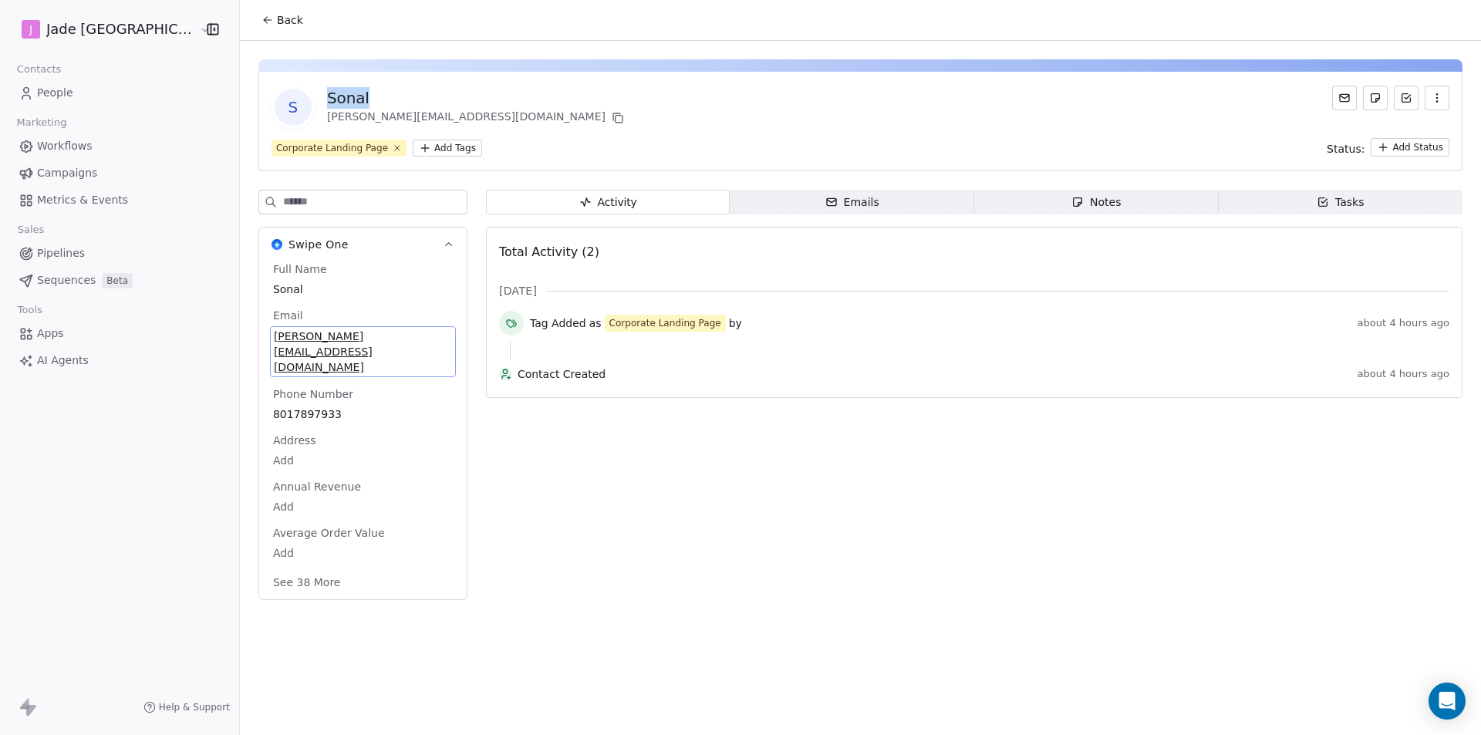
click at [275, 336] on span "[PERSON_NAME][EMAIL_ADDRESS][DOMAIN_NAME]" at bounding box center [363, 352] width 178 height 46
drag, startPoint x: 365, startPoint y: 329, endPoint x: 248, endPoint y: 331, distance: 117.2
click at [274, 331] on span "[PERSON_NAME][EMAIL_ADDRESS][DOMAIN_NAME]" at bounding box center [363, 352] width 178 height 46
click at [369, 332] on span "[PERSON_NAME][EMAIL_ADDRESS][DOMAIN_NAME]" at bounding box center [363, 352] width 178 height 46
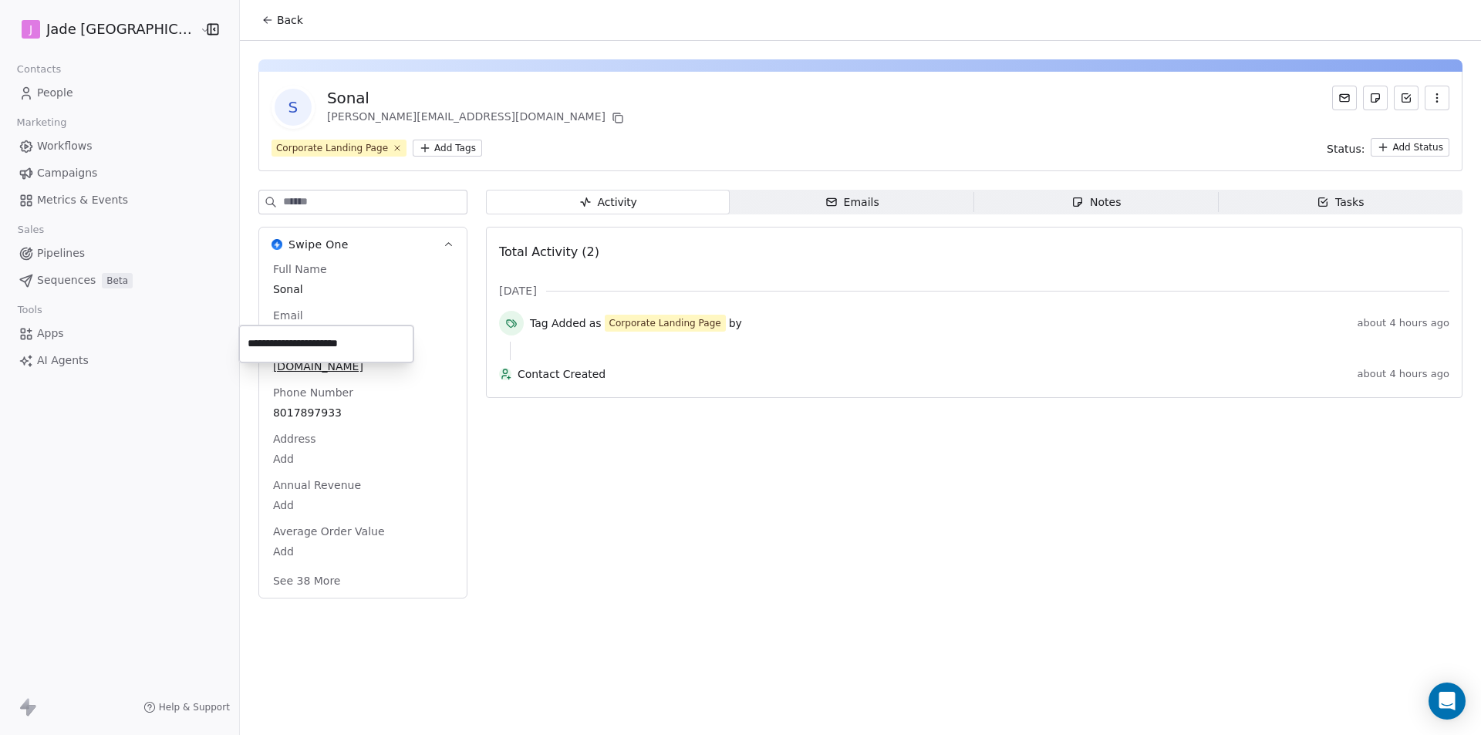
click at [431, 109] on html "**********" at bounding box center [740, 367] width 1481 height 735
click at [612, 115] on icon at bounding box center [618, 118] width 12 height 12
click at [297, 406] on span "8017897933" at bounding box center [363, 413] width 178 height 15
drag, startPoint x: 310, startPoint y: 388, endPoint x: 241, endPoint y: 390, distance: 69.4
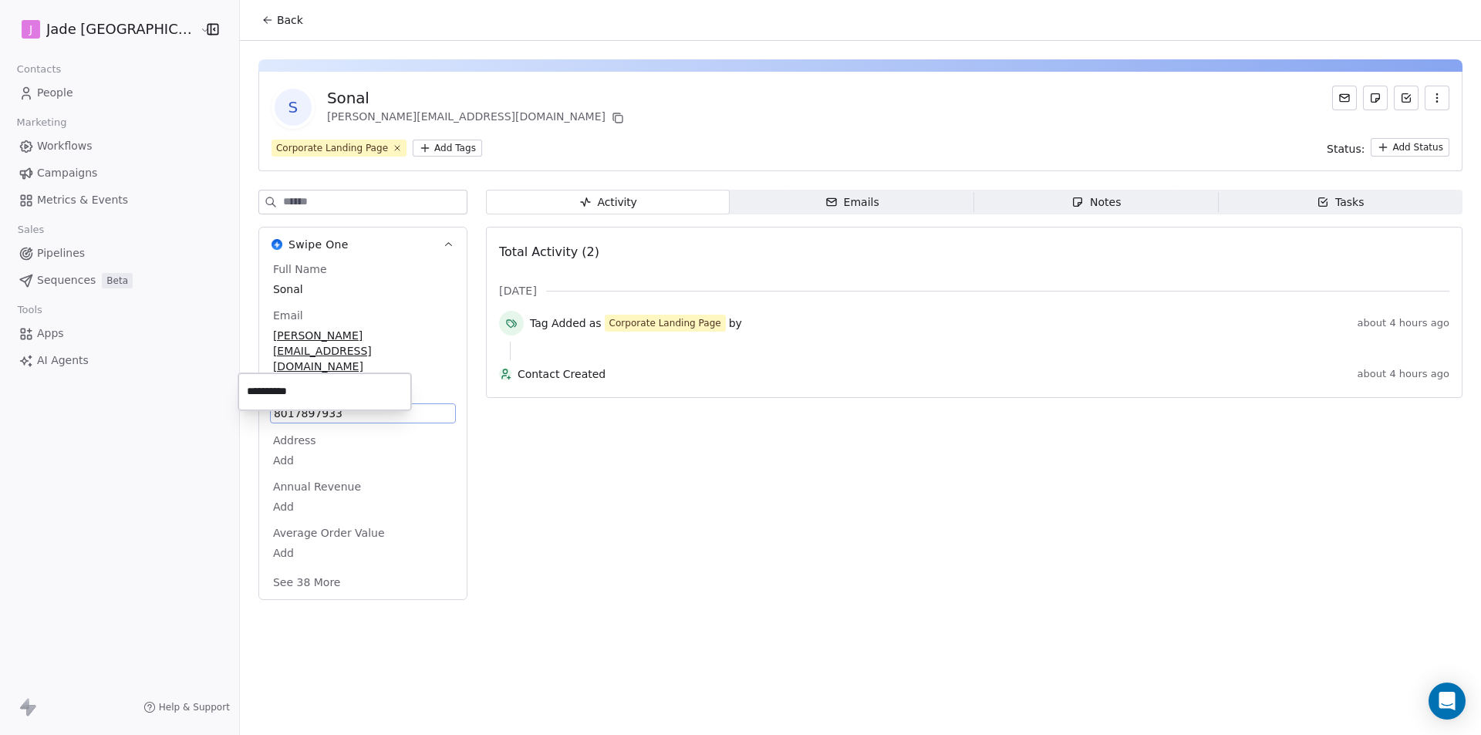
click at [241, 390] on div "**********" at bounding box center [324, 391] width 173 height 37
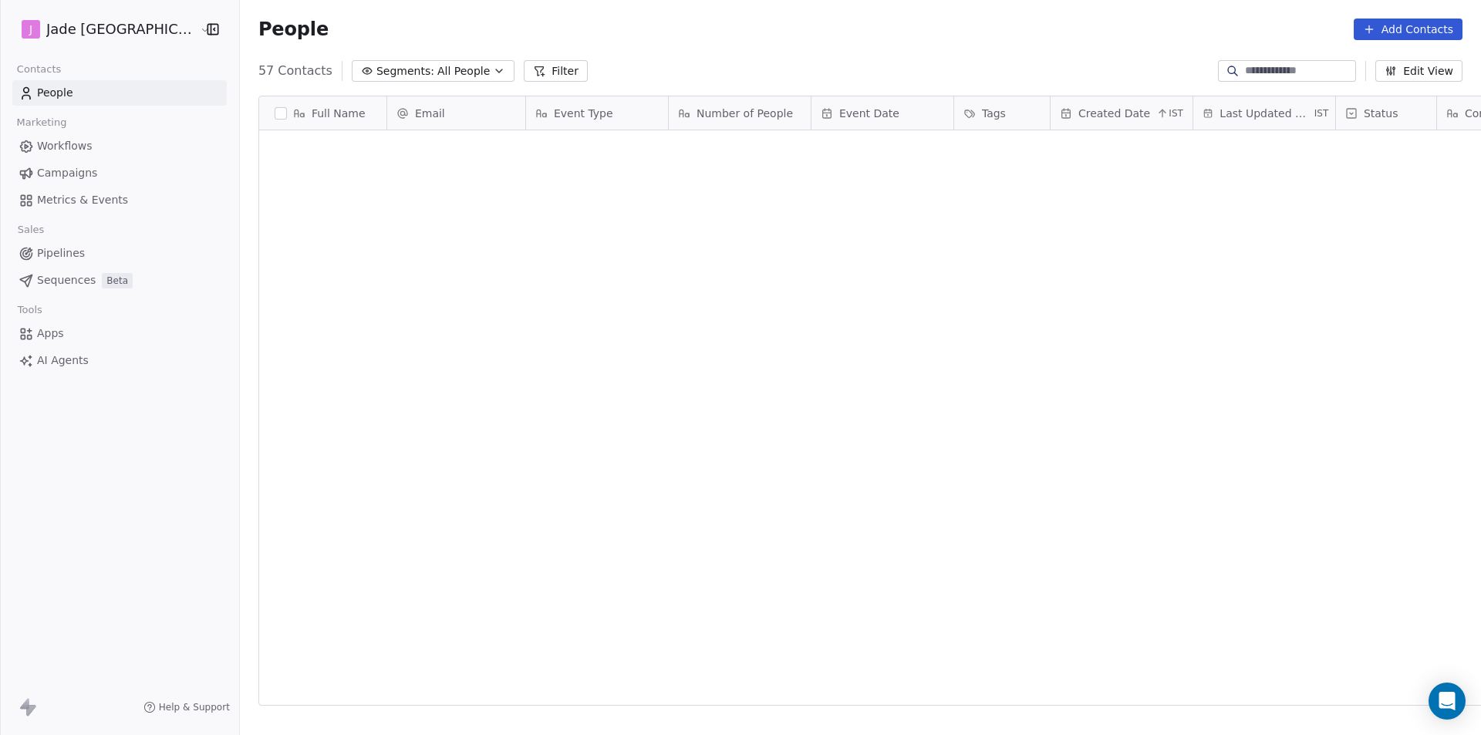
scroll to position [635, 1261]
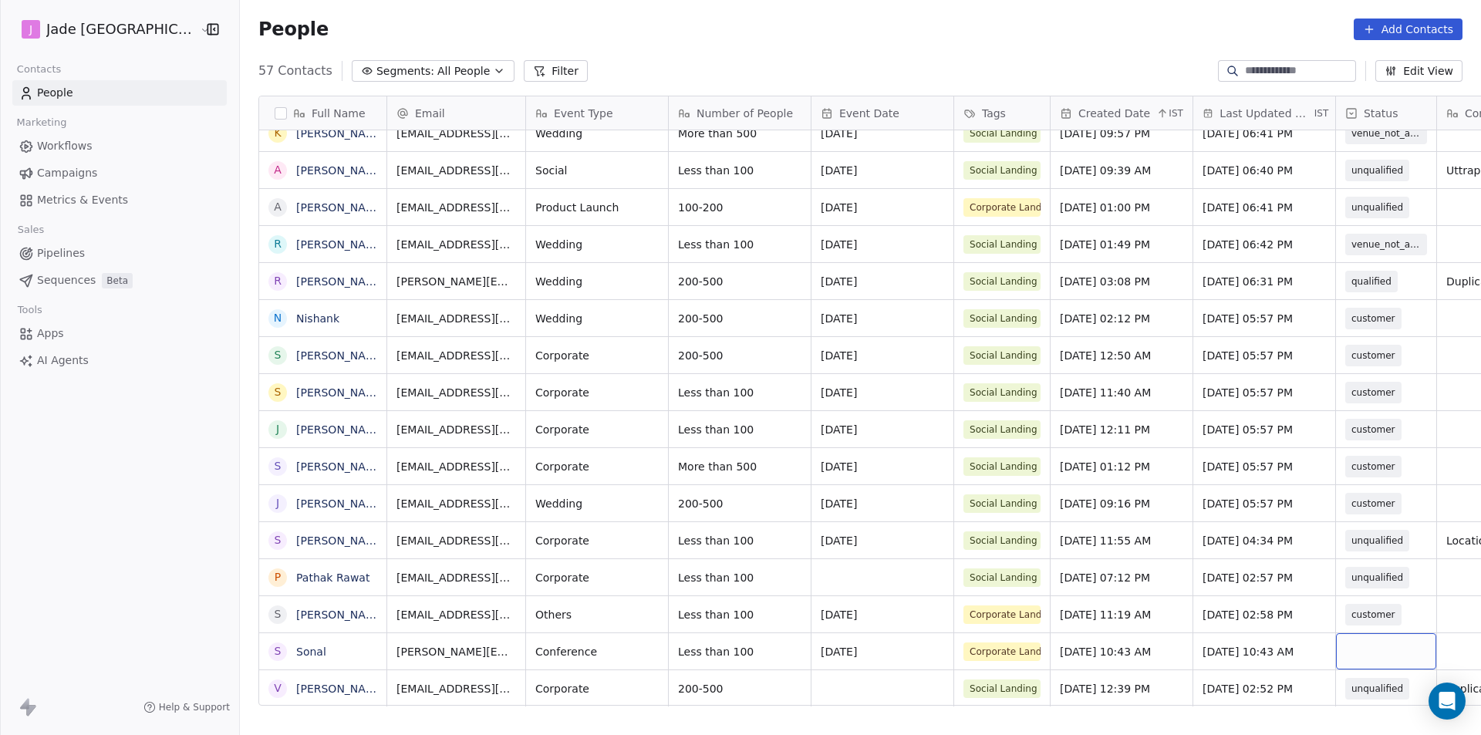
click at [1336, 644] on div "grid" at bounding box center [1386, 651] width 100 height 36
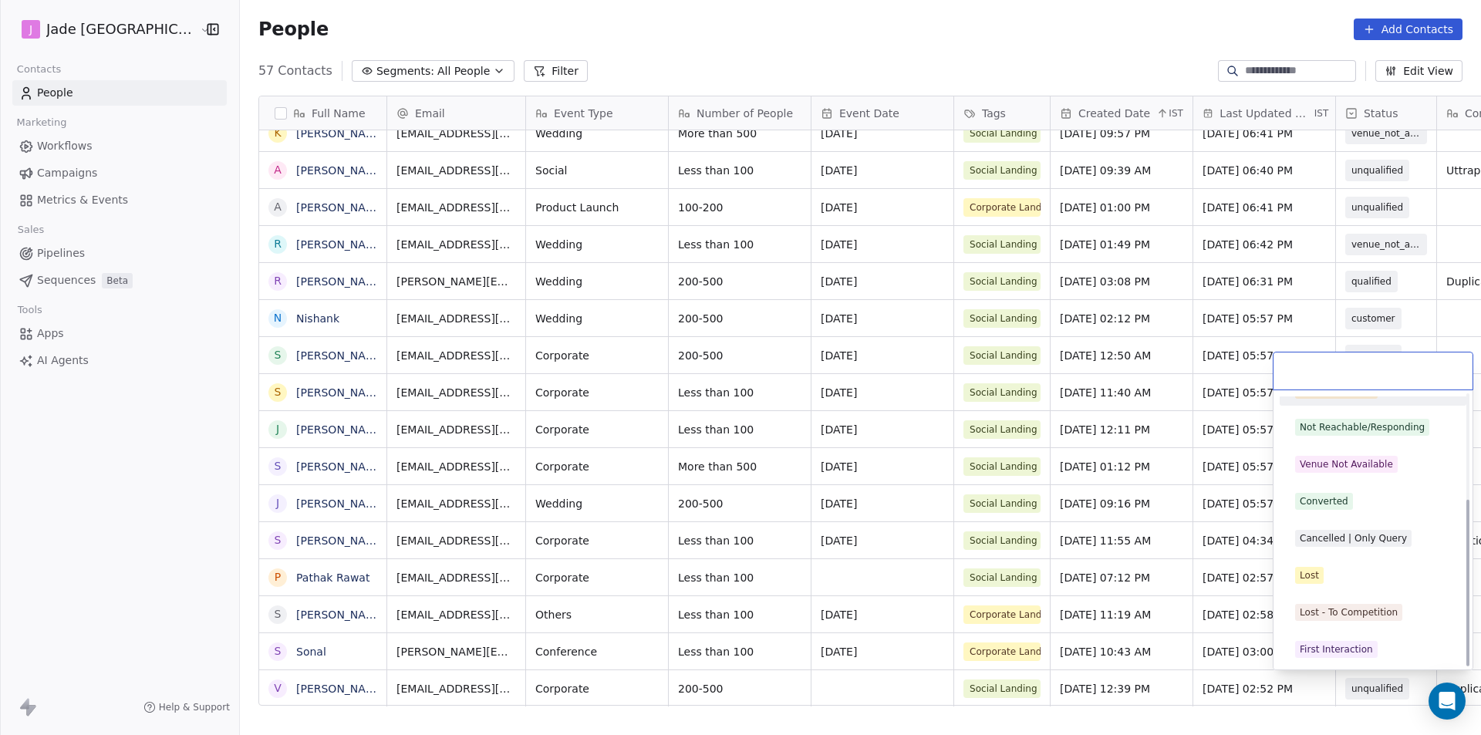
scroll to position [171, 0]
click at [1341, 641] on div "First Interaction" at bounding box center [1335, 648] width 73 height 14
